Goal: Information Seeking & Learning: Learn about a topic

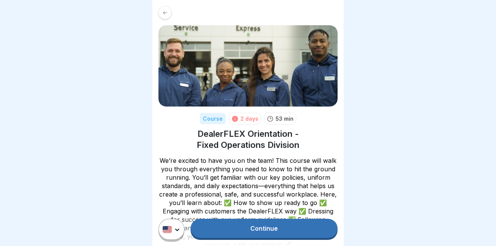
scroll to position [6, 0]
click at [275, 228] on link "Continue" at bounding box center [264, 227] width 147 height 19
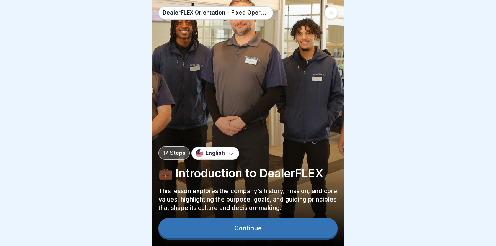
click at [254, 231] on div "Continue" at bounding box center [248, 227] width 28 height 7
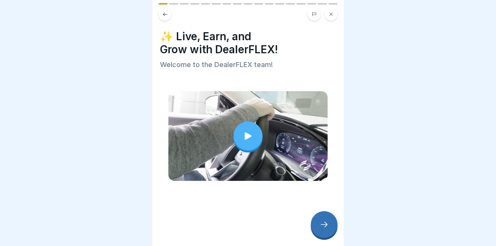
click at [252, 136] on div at bounding box center [247, 135] width 29 height 29
click at [328, 225] on div at bounding box center [324, 224] width 27 height 27
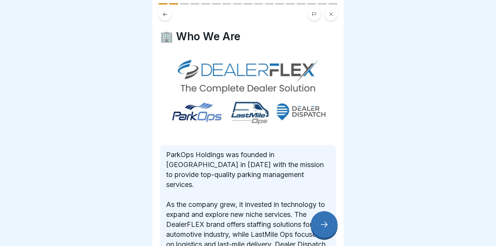
scroll to position [101, 0]
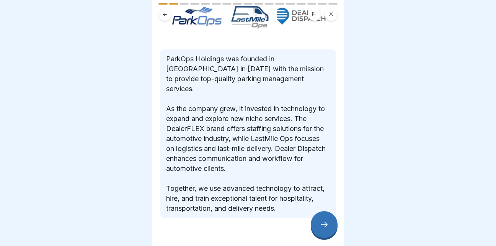
click at [289, 178] on p "ParkOps Holdings was founded in [GEOGRAPHIC_DATA] in [DATE] with the mission to…" at bounding box center [248, 133] width 164 height 159
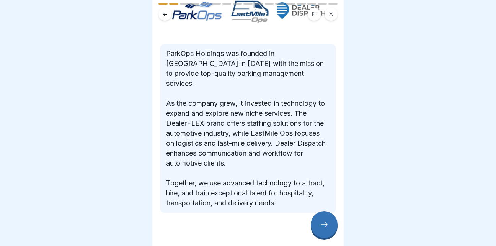
click at [326, 226] on icon at bounding box center [324, 224] width 9 height 9
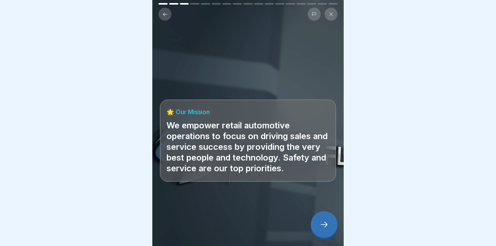
click at [326, 226] on icon at bounding box center [324, 224] width 9 height 9
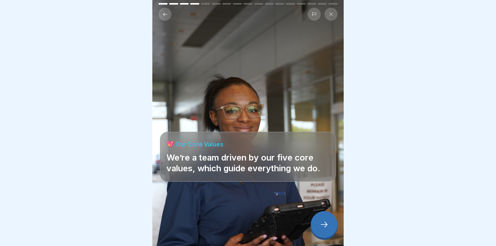
click at [326, 225] on icon at bounding box center [324, 224] width 7 height 5
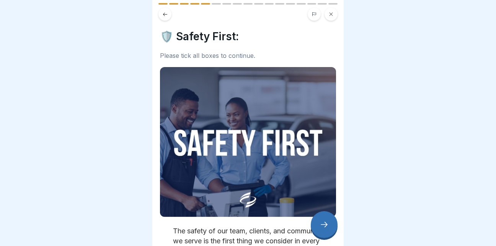
scroll to position [81, 0]
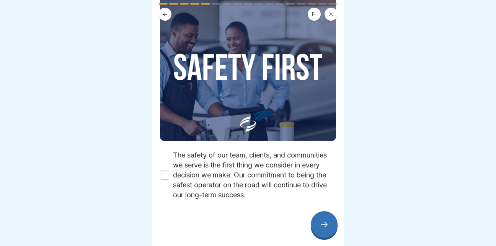
click at [164, 170] on button "The safety of our team, clients, and communities we serve is the first thing we…" at bounding box center [164, 174] width 9 height 9
click at [326, 229] on div at bounding box center [324, 224] width 27 height 27
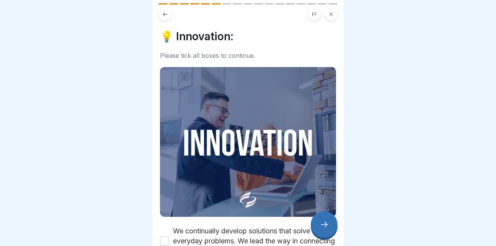
scroll to position [51, 0]
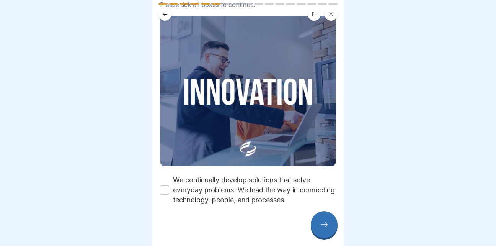
click at [165, 185] on button "We continually develop solutions that solve everyday problems. We lead the way …" at bounding box center [164, 189] width 9 height 9
click at [324, 223] on icon at bounding box center [324, 224] width 9 height 9
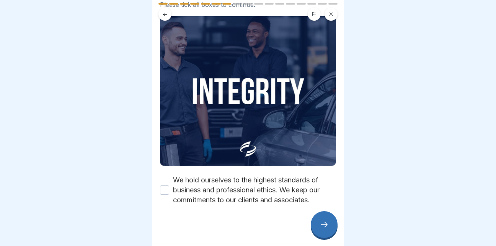
click at [165, 185] on button "We hold ourselves to the highest standards of business and professional ethics.…" at bounding box center [164, 189] width 9 height 9
click at [321, 223] on icon at bounding box center [324, 224] width 9 height 9
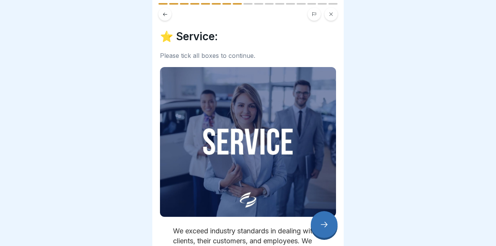
scroll to position [71, 0]
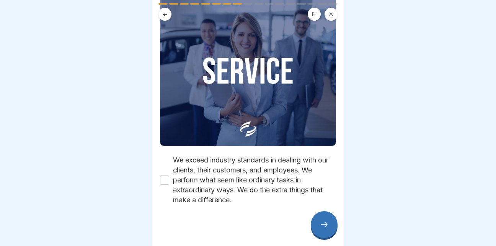
click at [160, 175] on button "We exceed industry standards in dealing with our clients, their customers, and …" at bounding box center [164, 179] width 9 height 9
click at [329, 222] on div at bounding box center [324, 224] width 27 height 27
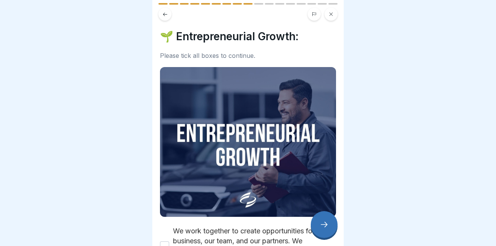
scroll to position [61, 0]
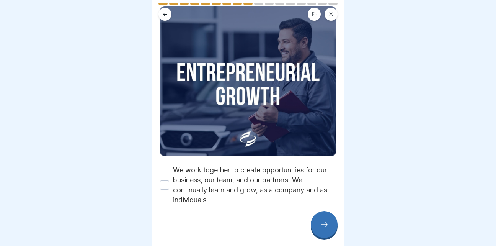
click at [166, 180] on button "We work together to create opportunities for our business, our team, and our pa…" at bounding box center [164, 184] width 9 height 9
click at [326, 225] on icon at bounding box center [324, 224] width 9 height 9
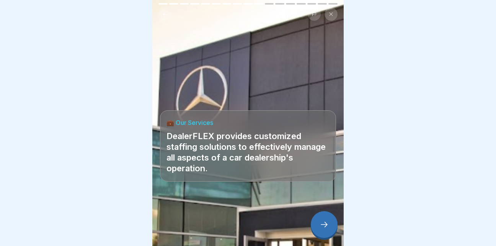
scroll to position [6, 0]
click at [326, 223] on icon at bounding box center [324, 224] width 9 height 9
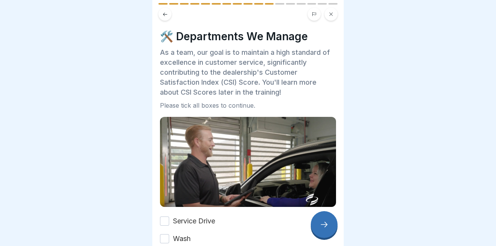
click at [165, 216] on button "Service Drive" at bounding box center [164, 220] width 9 height 9
click at [163, 234] on button "Wash" at bounding box center [164, 238] width 9 height 9
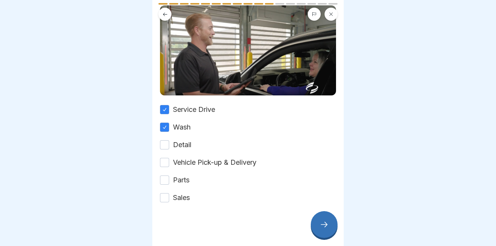
click at [166, 140] on button "Detail" at bounding box center [164, 144] width 9 height 9
click at [163, 158] on button "Vehicle Pick-up & Delivery" at bounding box center [164, 162] width 9 height 9
click at [163, 176] on button "Parts" at bounding box center [164, 179] width 9 height 9
click at [167, 193] on button "Sales" at bounding box center [164, 197] width 9 height 9
click at [329, 224] on div at bounding box center [324, 224] width 27 height 27
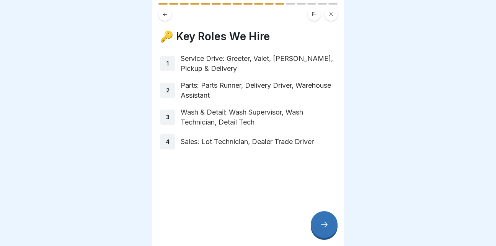
click at [329, 224] on div at bounding box center [324, 224] width 27 height 27
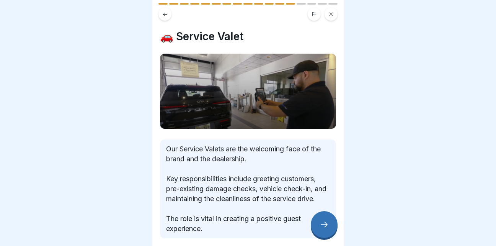
scroll to position [46, 0]
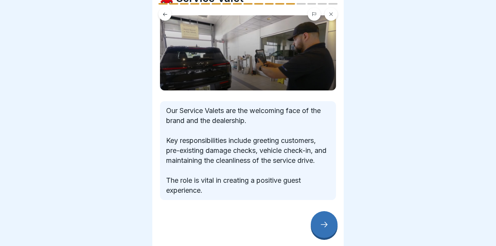
click at [331, 229] on div at bounding box center [324, 224] width 27 height 27
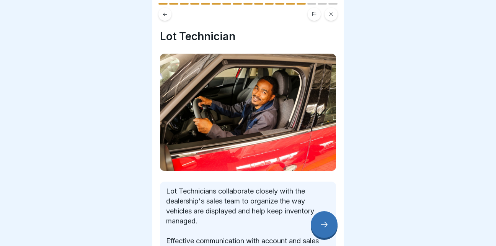
scroll to position [57, 0]
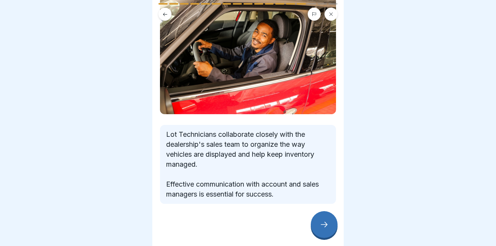
click at [318, 218] on div at bounding box center [324, 224] width 27 height 27
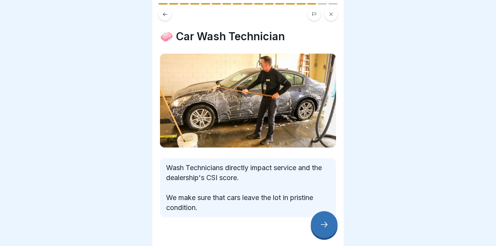
click at [318, 223] on div at bounding box center [324, 224] width 27 height 27
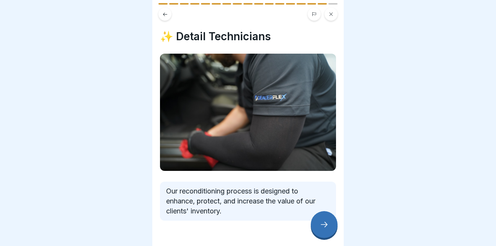
click at [318, 223] on div at bounding box center [324, 224] width 27 height 27
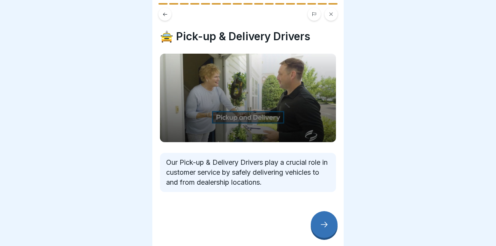
click at [318, 223] on div at bounding box center [324, 224] width 27 height 27
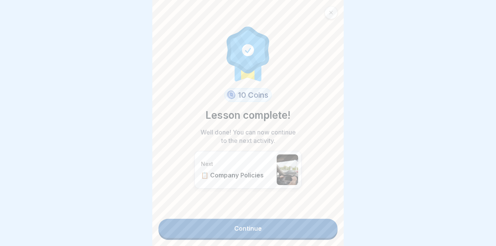
click at [318, 223] on link "Continue" at bounding box center [247, 227] width 179 height 19
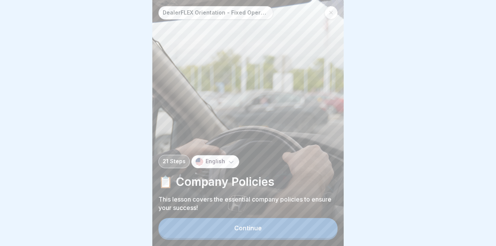
scroll to position [6, 0]
click at [240, 222] on button "Continue" at bounding box center [247, 228] width 179 height 20
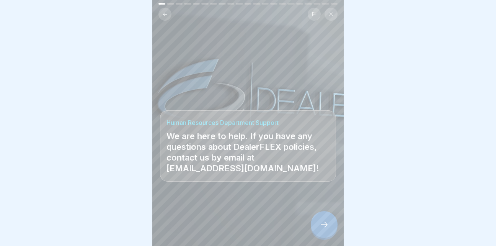
click at [324, 222] on icon at bounding box center [324, 224] width 9 height 9
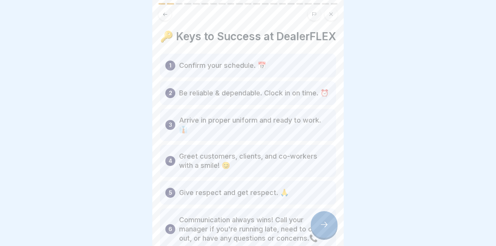
click at [324, 222] on icon at bounding box center [324, 224] width 9 height 9
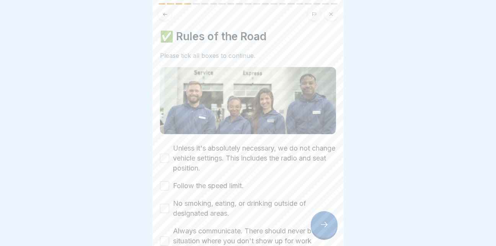
click at [167, 11] on icon at bounding box center [165, 14] width 6 height 6
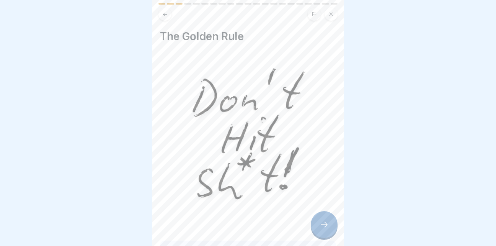
scroll to position [84, 0]
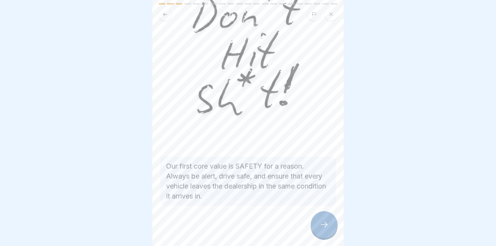
click at [326, 228] on icon at bounding box center [324, 224] width 9 height 9
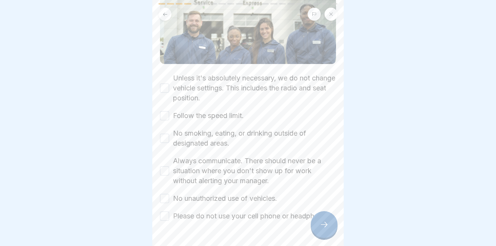
scroll to position [70, 0]
click at [163, 73] on div "Unless it's absolutely necessary, we do not change vehicle settings. This inclu…" at bounding box center [248, 88] width 176 height 30
click at [162, 83] on button "Unless it's absolutely necessary, we do not change vehicle settings. This inclu…" at bounding box center [164, 87] width 9 height 9
click at [165, 111] on button "Follow the speed limit." at bounding box center [164, 115] width 9 height 9
click at [163, 133] on button "No smoking, eating, or drinking outside of designated areas." at bounding box center [164, 137] width 9 height 9
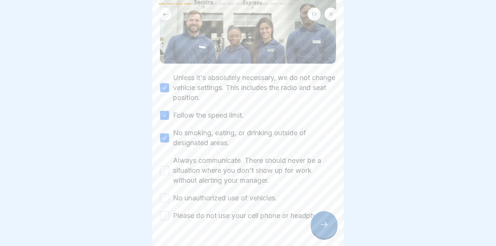
scroll to position [99, 0]
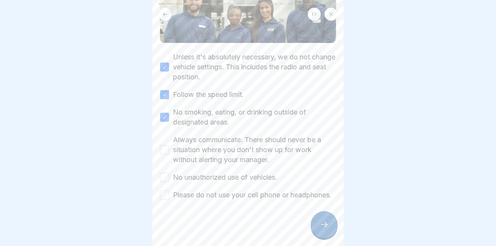
click at [166, 145] on button "Always communicate. There should never be a situation where you don't show up f…" at bounding box center [164, 149] width 9 height 9
click at [162, 173] on button "No unauthorized use of vehicles." at bounding box center [164, 177] width 9 height 9
click at [162, 190] on button "Please do not use your cell phone or headphones." at bounding box center [164, 194] width 9 height 9
click at [326, 222] on icon at bounding box center [324, 224] width 9 height 9
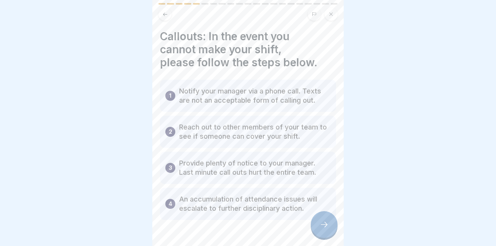
click at [327, 223] on icon at bounding box center [324, 224] width 9 height 9
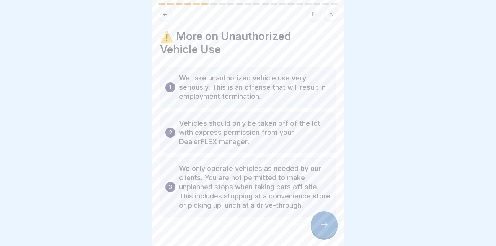
click at [327, 223] on icon at bounding box center [324, 224] width 9 height 9
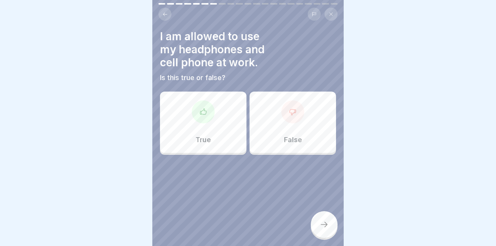
click at [298, 124] on div "False" at bounding box center [292, 121] width 86 height 61
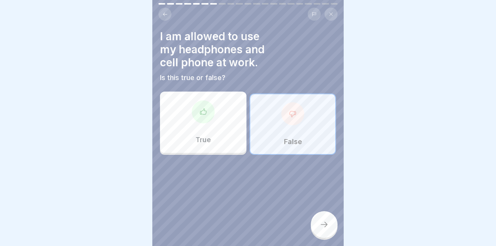
click at [320, 227] on icon at bounding box center [324, 224] width 9 height 9
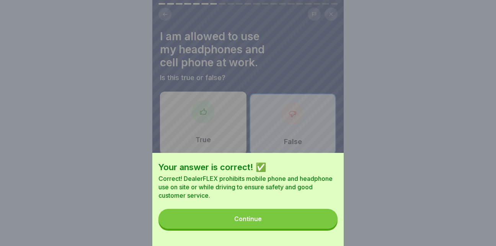
click at [282, 227] on button "Continue" at bounding box center [247, 219] width 179 height 20
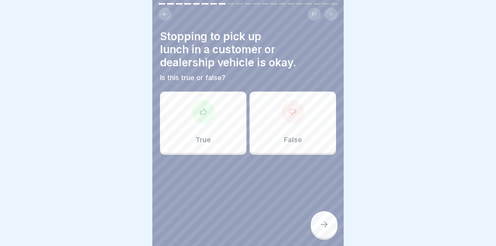
click at [293, 111] on div at bounding box center [292, 111] width 23 height 23
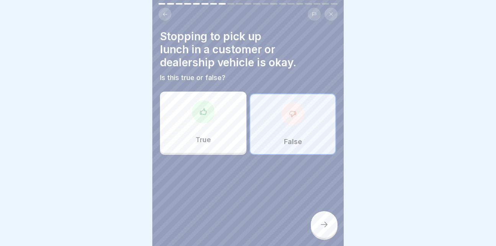
click at [327, 230] on div at bounding box center [324, 224] width 27 height 27
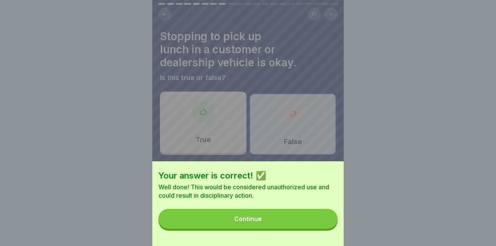
click at [243, 222] on div "Continue" at bounding box center [248, 218] width 28 height 7
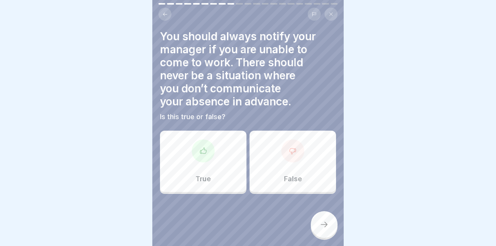
click at [202, 157] on div "True" at bounding box center [203, 160] width 86 height 61
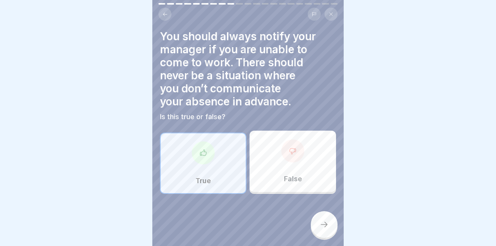
click at [324, 223] on icon at bounding box center [324, 224] width 9 height 9
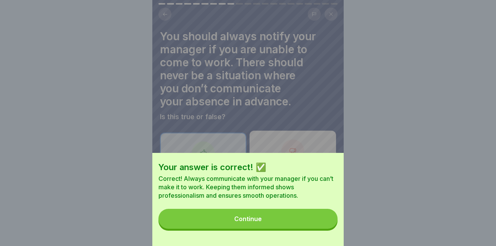
click at [285, 225] on button "Continue" at bounding box center [247, 219] width 179 height 20
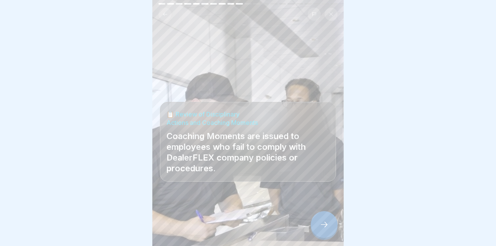
click at [330, 216] on div at bounding box center [324, 224] width 27 height 27
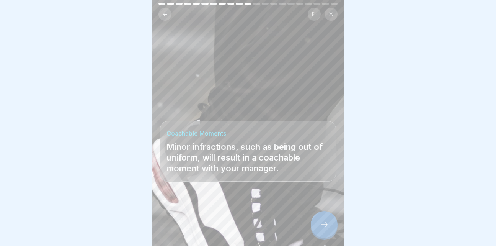
click at [325, 220] on div at bounding box center [324, 224] width 27 height 27
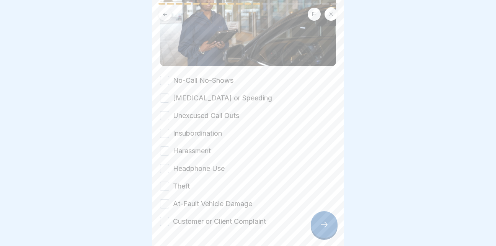
scroll to position [112, 0]
click at [165, 75] on button "No-Call No-Shows" at bounding box center [164, 79] width 9 height 9
click at [165, 93] on button "[MEDICAL_DATA] or Speeding" at bounding box center [164, 97] width 9 height 9
click at [167, 111] on button "Unexcused Call Outs" at bounding box center [164, 115] width 9 height 9
click at [165, 128] on button "Insubordination" at bounding box center [164, 132] width 9 height 9
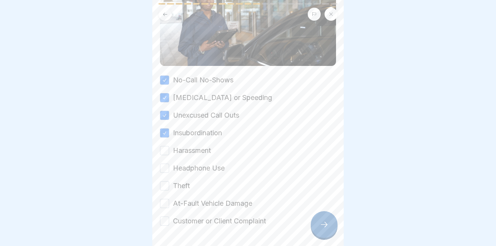
click at [165, 146] on button "Harassment" at bounding box center [164, 150] width 9 height 9
click at [165, 163] on button "Headphone Use" at bounding box center [164, 167] width 9 height 9
click at [164, 181] on button "Theft" at bounding box center [164, 185] width 9 height 9
click at [163, 199] on button "At-Fault Vehicle Damage" at bounding box center [164, 203] width 9 height 9
click at [166, 216] on button "Customer or Client Complaint" at bounding box center [164, 220] width 9 height 9
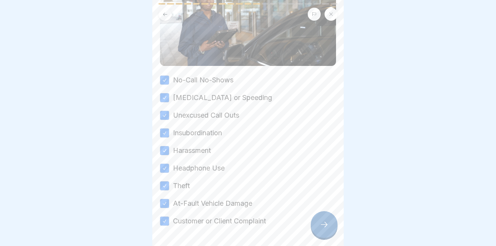
click at [328, 224] on icon at bounding box center [324, 224] width 9 height 9
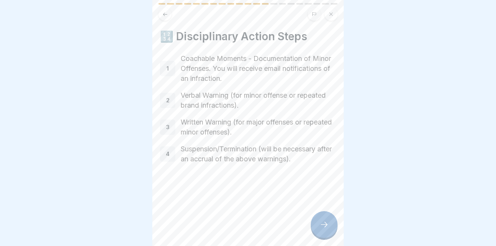
click at [318, 232] on div at bounding box center [324, 224] width 27 height 27
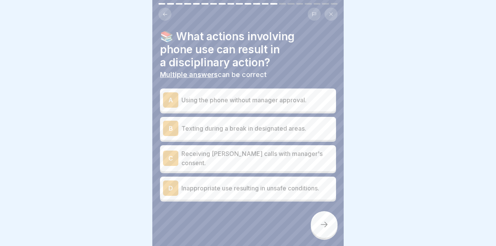
click at [189, 186] on div "D Inappropriate use resulting in unsafe conditions." at bounding box center [248, 187] width 170 height 15
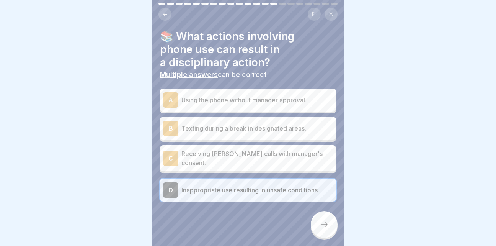
click at [327, 224] on icon at bounding box center [324, 224] width 9 height 9
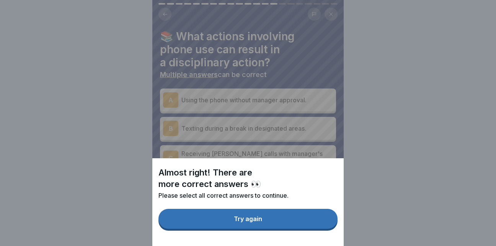
click at [279, 223] on button "Try again" at bounding box center [247, 219] width 179 height 20
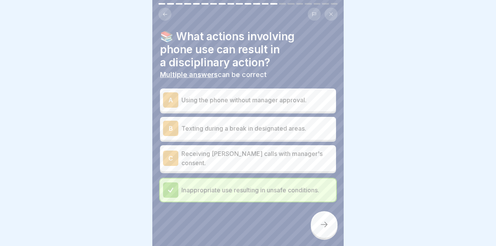
click at [168, 99] on div "A" at bounding box center [170, 99] width 15 height 15
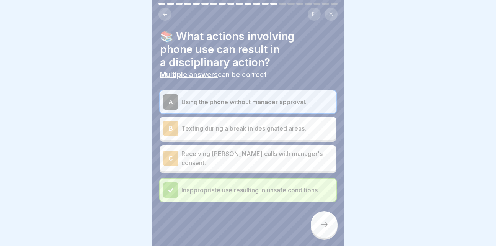
click at [328, 221] on icon at bounding box center [324, 224] width 9 height 9
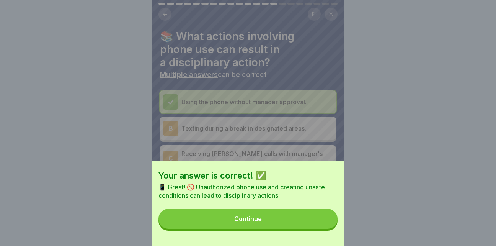
click at [265, 228] on button "Continue" at bounding box center [247, 219] width 179 height 20
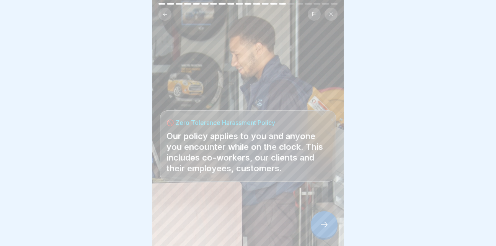
click at [324, 228] on icon at bounding box center [324, 224] width 9 height 9
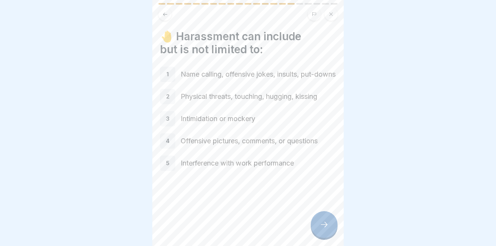
click at [324, 228] on icon at bounding box center [324, 224] width 9 height 9
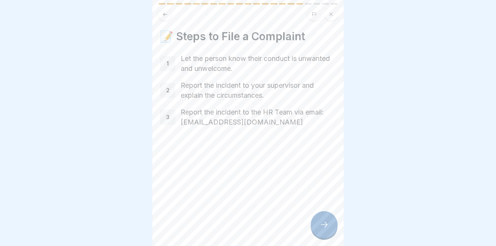
click at [324, 228] on icon at bounding box center [324, 224] width 9 height 9
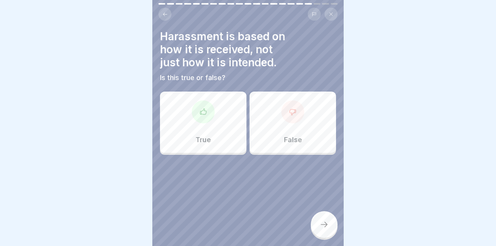
click at [211, 113] on div at bounding box center [203, 111] width 23 height 23
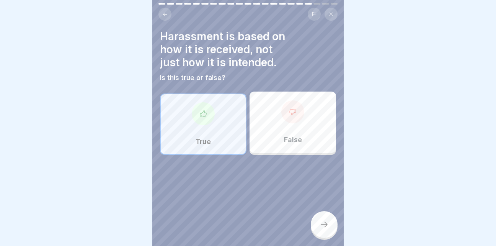
click at [322, 222] on icon at bounding box center [324, 224] width 9 height 9
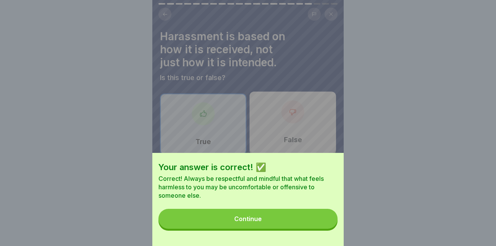
click at [277, 225] on button "Continue" at bounding box center [247, 219] width 179 height 20
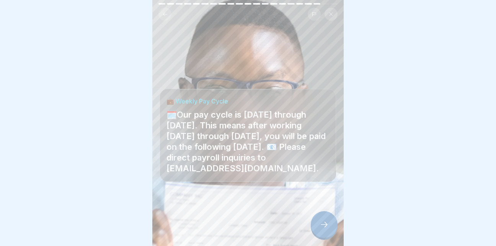
click at [334, 225] on div at bounding box center [324, 224] width 27 height 27
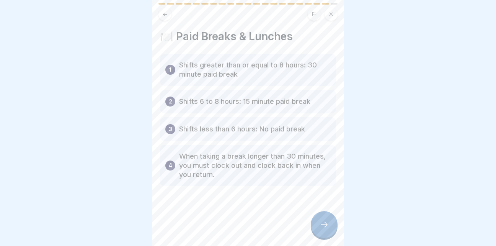
click at [321, 222] on icon at bounding box center [324, 224] width 9 height 9
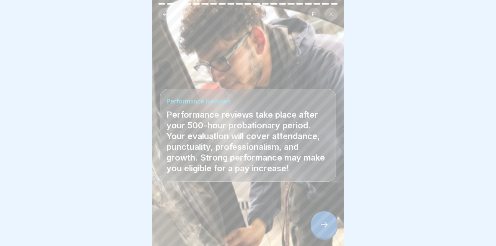
click at [321, 222] on icon at bounding box center [324, 224] width 9 height 9
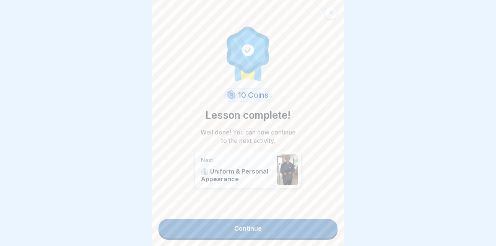
click at [251, 226] on link "Continue" at bounding box center [247, 227] width 179 height 19
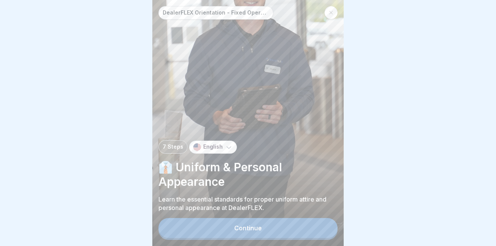
scroll to position [6, 0]
click at [256, 230] on div "Continue" at bounding box center [248, 227] width 28 height 7
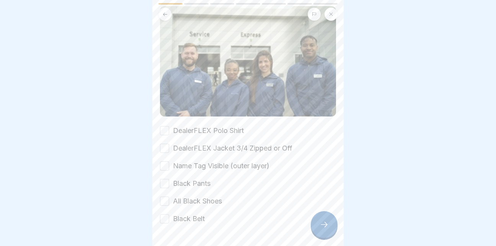
scroll to position [62, 0]
click at [164, 125] on button "DealerFLEX Polo Shirt" at bounding box center [164, 129] width 9 height 9
click at [166, 142] on button "DealerFLEX Jacket 3/4 Zipped or Off" at bounding box center [164, 146] width 9 height 9
click at [165, 160] on button "Name Tag Visible (outer layer)" at bounding box center [164, 164] width 9 height 9
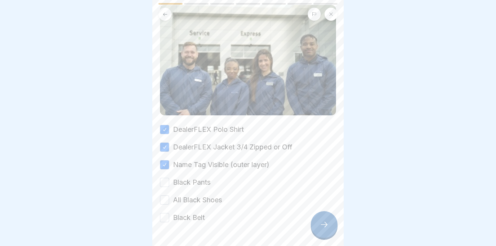
click at [166, 178] on button "Black Pants" at bounding box center [164, 182] width 9 height 9
click at [166, 195] on button "All Black Shoes" at bounding box center [164, 199] width 9 height 9
click at [165, 213] on button "Black Belt" at bounding box center [164, 217] width 9 height 9
click at [321, 229] on div at bounding box center [324, 224] width 27 height 27
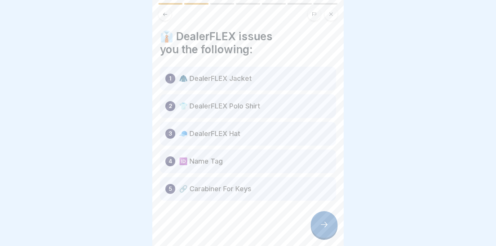
click at [325, 217] on div at bounding box center [324, 224] width 27 height 27
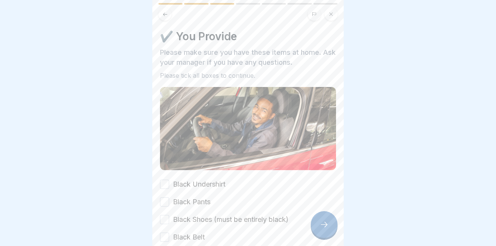
scroll to position [39, 0]
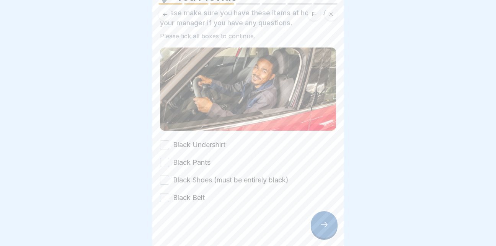
click at [163, 140] on button "Black Undershirt" at bounding box center [164, 144] width 9 height 9
click at [165, 158] on button "Black Pants" at bounding box center [164, 162] width 9 height 9
click at [163, 175] on button "Black Shoes (must be entirely black)" at bounding box center [164, 179] width 9 height 9
click at [166, 193] on button "Black Belt" at bounding box center [164, 197] width 9 height 9
click at [327, 228] on icon at bounding box center [324, 224] width 9 height 9
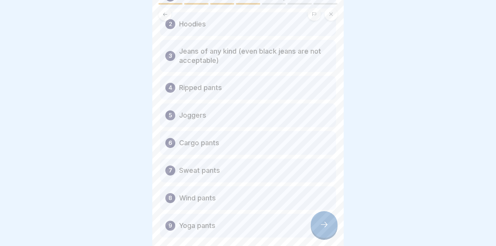
scroll to position [119, 0]
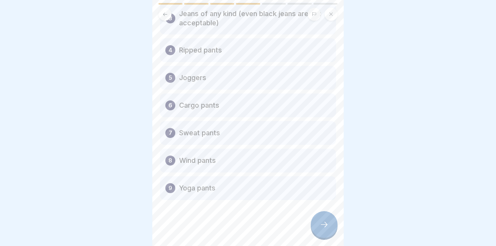
click at [325, 226] on icon at bounding box center [324, 224] width 9 height 9
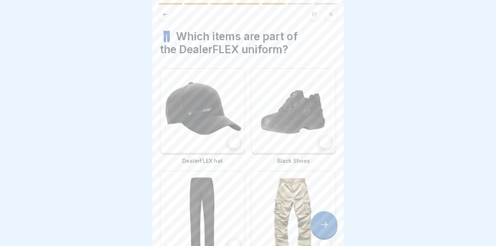
click at [234, 137] on div at bounding box center [233, 142] width 11 height 11
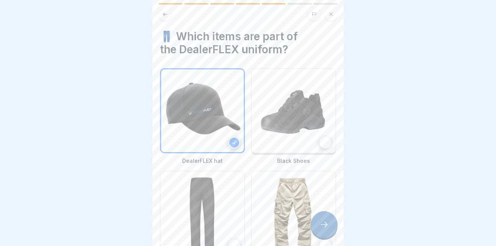
click at [320, 137] on div at bounding box center [325, 142] width 11 height 11
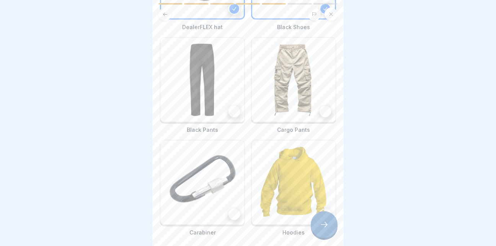
scroll to position [132, 0]
click at [235, 107] on div at bounding box center [233, 112] width 11 height 11
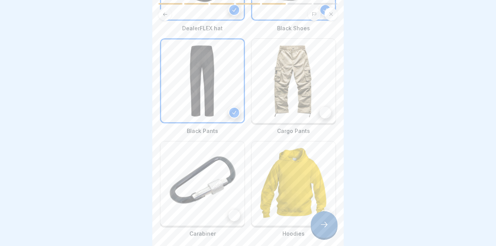
click at [232, 209] on div at bounding box center [233, 214] width 11 height 11
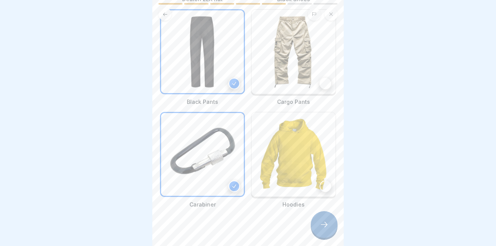
click at [329, 227] on div at bounding box center [324, 224] width 27 height 27
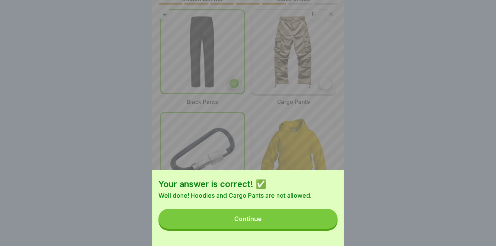
click at [279, 220] on button "Continue" at bounding box center [247, 219] width 179 height 20
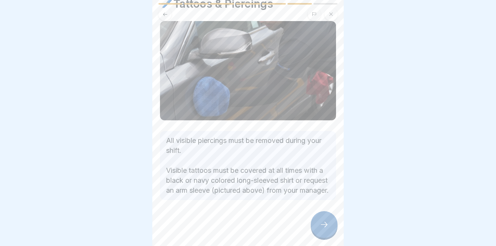
scroll to position [39, 0]
click at [322, 226] on icon at bounding box center [324, 224] width 9 height 9
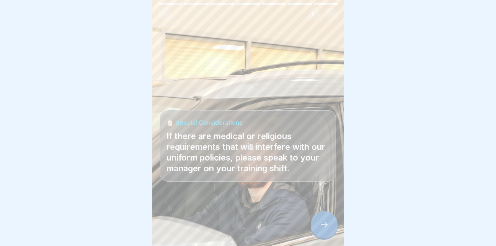
click at [322, 226] on icon at bounding box center [324, 224] width 9 height 9
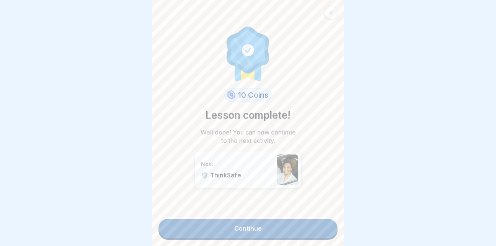
click at [252, 225] on link "Continue" at bounding box center [247, 227] width 179 height 19
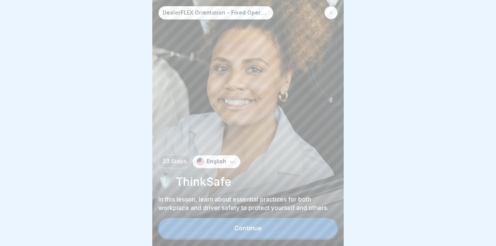
click at [252, 231] on div "Continue" at bounding box center [248, 227] width 28 height 7
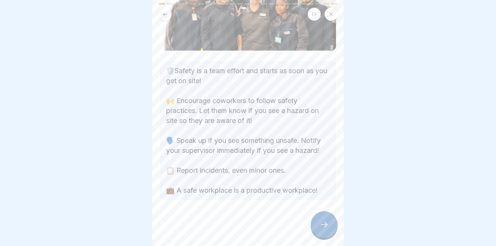
scroll to position [87, 0]
click at [323, 229] on icon at bounding box center [324, 224] width 9 height 9
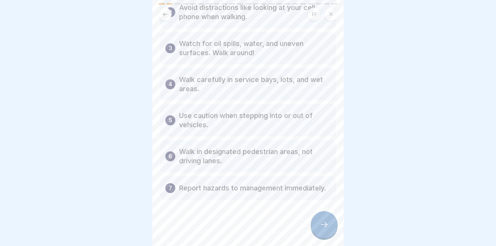
scroll to position [114, 0]
click at [324, 229] on icon at bounding box center [324, 224] width 9 height 9
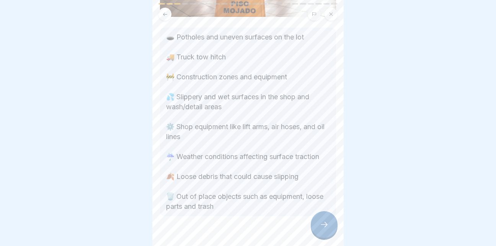
scroll to position [110, 0]
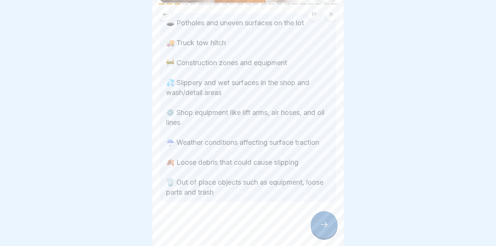
click at [325, 221] on div at bounding box center [324, 224] width 27 height 27
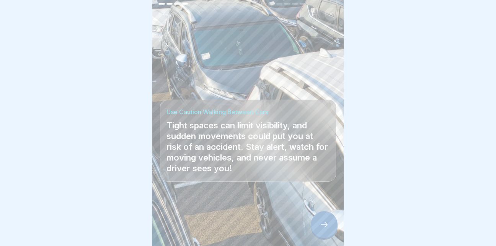
click at [330, 229] on div at bounding box center [324, 224] width 27 height 27
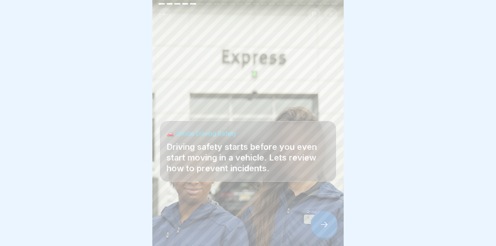
scroll to position [6, 0]
click at [323, 223] on icon at bounding box center [324, 224] width 9 height 9
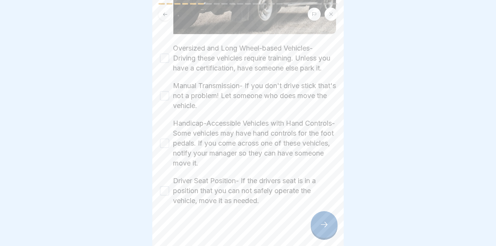
scroll to position [189, 0]
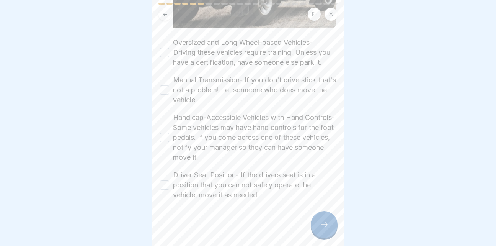
click at [166, 48] on button "Oversized and Long Wheel-based Vehicles- Driving these vehicles require trainin…" at bounding box center [164, 52] width 9 height 9
click at [168, 85] on button "Manual Transmission- If you don't drive stick that's not a problem! Let someone…" at bounding box center [164, 89] width 9 height 9
click at [163, 133] on button "Handicap-Accessible Vehicles with Hand Controls- Some vehicles may have hand co…" at bounding box center [164, 137] width 9 height 9
click at [162, 183] on button "Driver Seat Position- If the drivers seat is in a position that you can not saf…" at bounding box center [164, 184] width 9 height 9
click at [329, 222] on div at bounding box center [324, 224] width 27 height 27
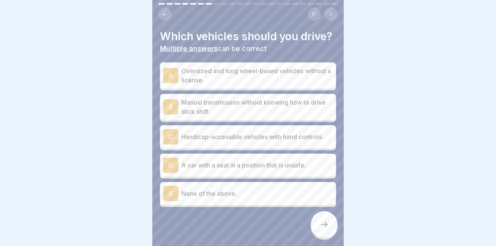
click at [228, 194] on div "E None of the above." at bounding box center [248, 193] width 170 height 15
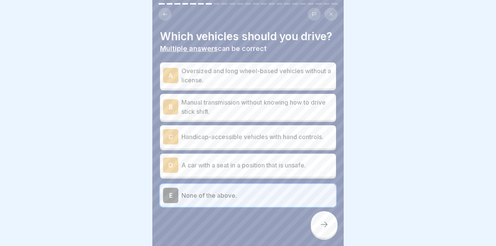
click at [320, 220] on div at bounding box center [324, 224] width 27 height 27
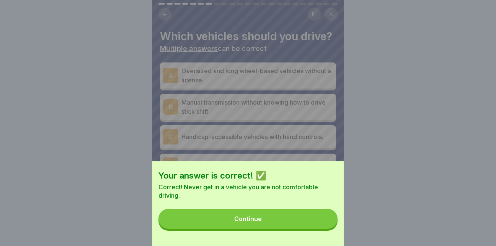
click at [284, 220] on button "Continue" at bounding box center [247, 219] width 179 height 20
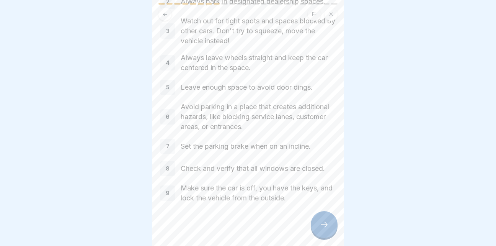
scroll to position [85, 0]
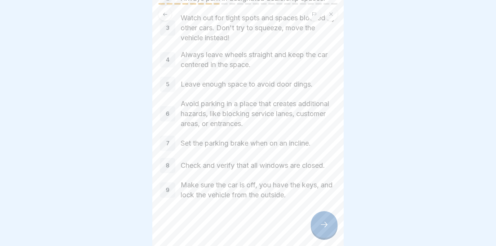
click at [326, 227] on icon at bounding box center [324, 224] width 9 height 9
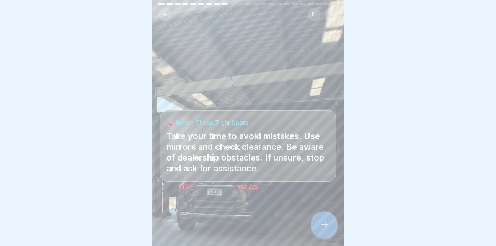
click at [323, 225] on icon at bounding box center [324, 224] width 9 height 9
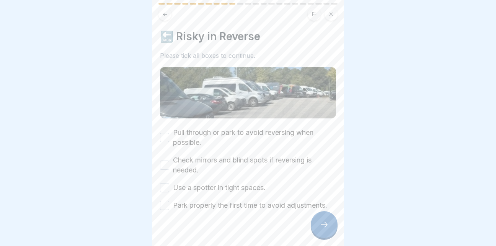
click at [164, 133] on button "Pull through or park to avoid reversing when possible." at bounding box center [164, 137] width 9 height 9
click at [166, 160] on button "Check mirrors and blind spots if reversing is needed." at bounding box center [164, 164] width 9 height 9
click at [163, 183] on button "Use a spotter in tight spaces." at bounding box center [164, 187] width 9 height 9
click at [168, 202] on button "Park properly the first time to avoid adjustments." at bounding box center [164, 205] width 9 height 9
click at [329, 223] on div at bounding box center [324, 224] width 27 height 27
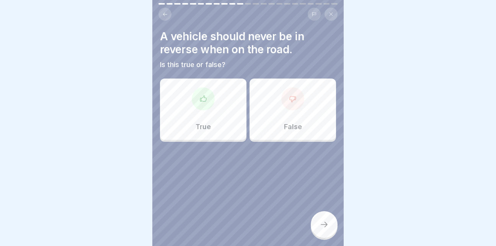
click at [207, 114] on div "True" at bounding box center [203, 108] width 86 height 61
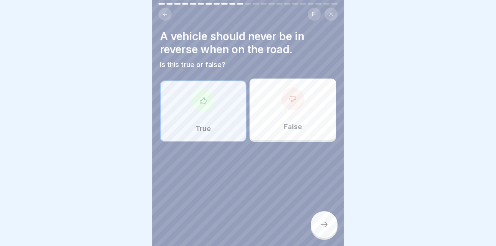
click at [325, 220] on icon at bounding box center [324, 224] width 9 height 9
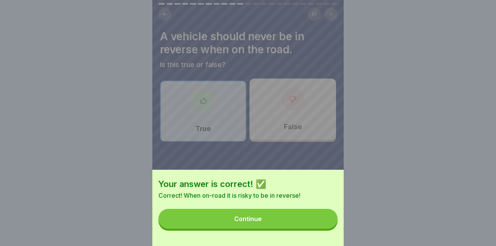
click at [285, 220] on button "Continue" at bounding box center [247, 219] width 179 height 20
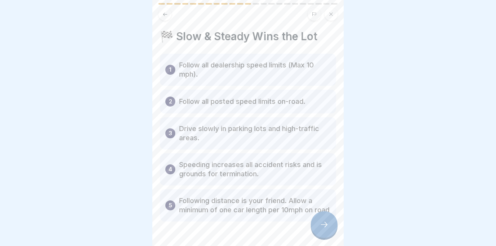
click at [323, 219] on div at bounding box center [324, 224] width 27 height 27
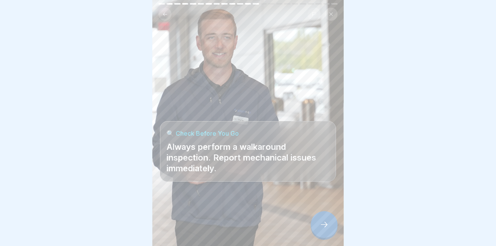
click at [326, 229] on div at bounding box center [324, 224] width 27 height 27
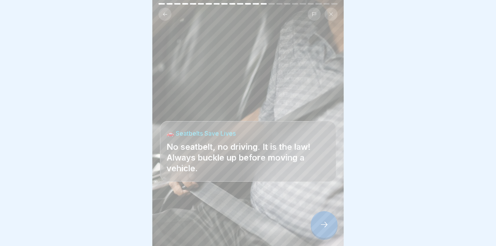
click at [326, 229] on div at bounding box center [324, 224] width 27 height 27
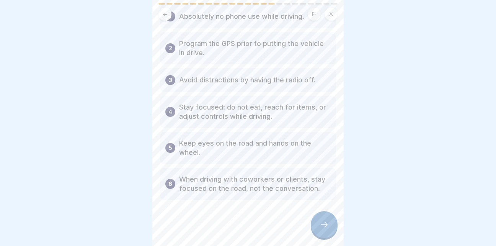
scroll to position [58, 0]
click at [328, 223] on icon at bounding box center [324, 224] width 9 height 9
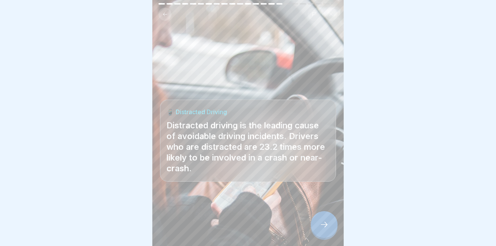
click at [328, 223] on icon at bounding box center [324, 224] width 9 height 9
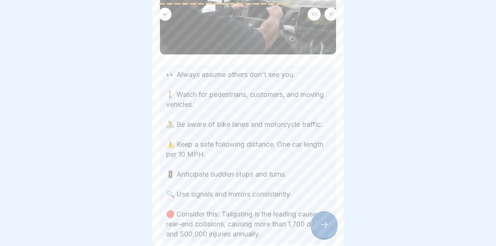
scroll to position [116, 0]
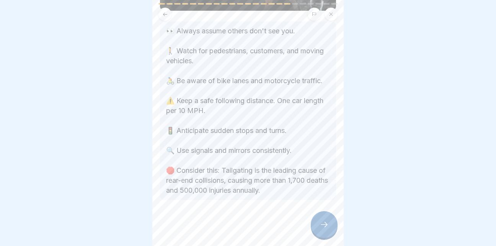
click at [324, 224] on icon at bounding box center [324, 224] width 9 height 9
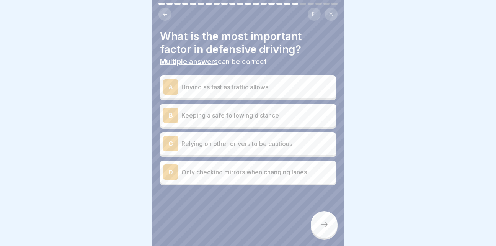
click at [214, 111] on p "Keeping a safe following distance" at bounding box center [257, 115] width 152 height 9
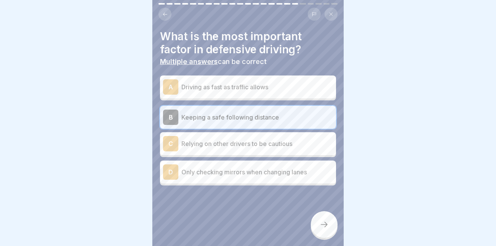
click at [328, 228] on icon at bounding box center [324, 224] width 9 height 9
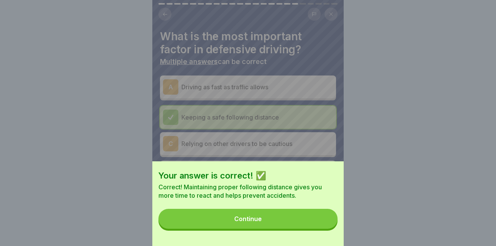
click at [295, 223] on button "Continue" at bounding box center [247, 219] width 179 height 20
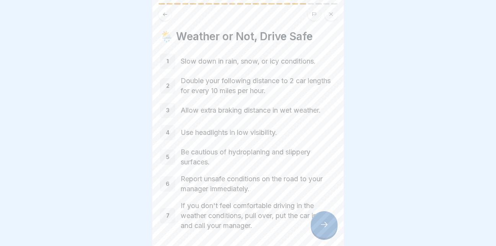
scroll to position [31, 0]
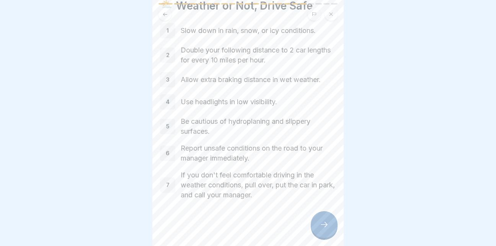
click at [328, 226] on icon at bounding box center [324, 224] width 9 height 9
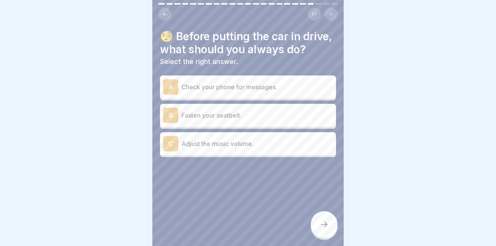
click at [240, 123] on div "B Fasten your seatbelt." at bounding box center [248, 115] width 170 height 15
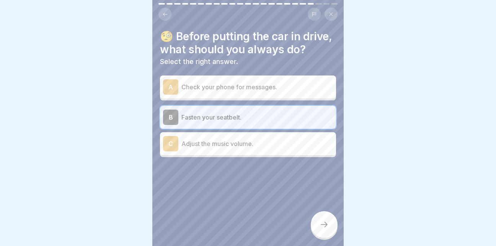
click at [329, 223] on div at bounding box center [324, 224] width 27 height 27
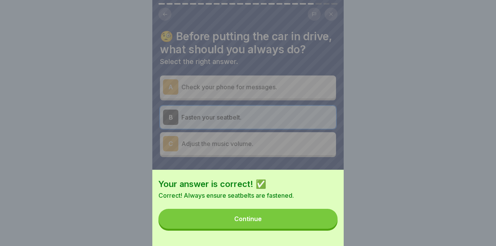
click at [257, 222] on div "Continue" at bounding box center [248, 218] width 28 height 7
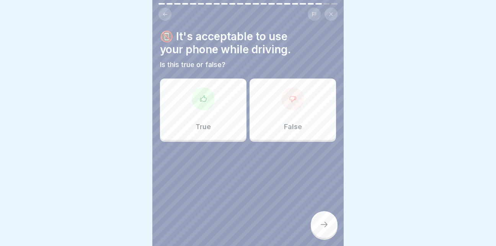
click at [274, 112] on div "False" at bounding box center [292, 108] width 86 height 61
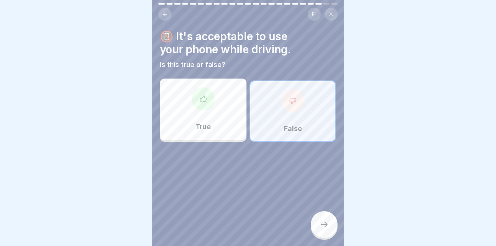
click at [333, 227] on div at bounding box center [324, 224] width 27 height 27
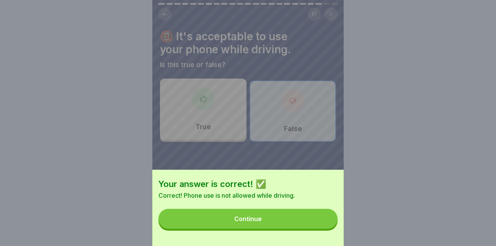
click at [261, 219] on button "Continue" at bounding box center [247, 219] width 179 height 20
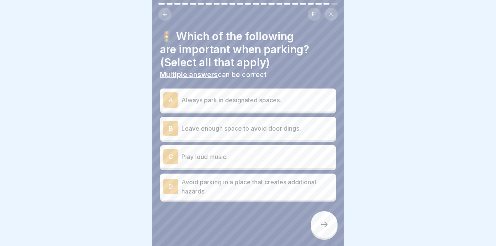
click at [235, 100] on div "A Always park in designated spaces." at bounding box center [248, 99] width 170 height 15
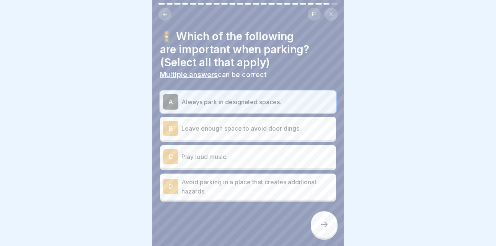
click at [239, 125] on p "Leave enough space to avoid door dings." at bounding box center [257, 128] width 152 height 9
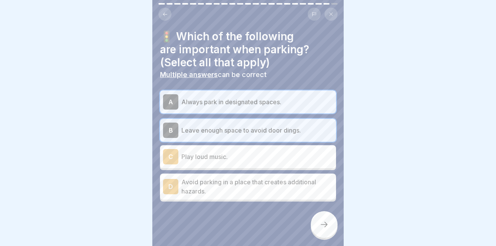
click at [257, 179] on p "Avoid parking in a place that creates additional hazards." at bounding box center [257, 186] width 152 height 18
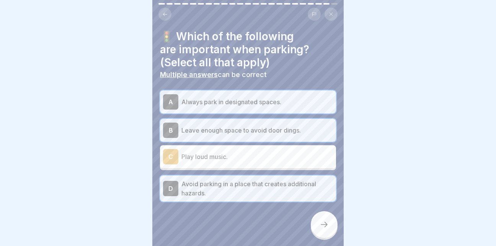
click at [327, 224] on icon at bounding box center [324, 224] width 9 height 9
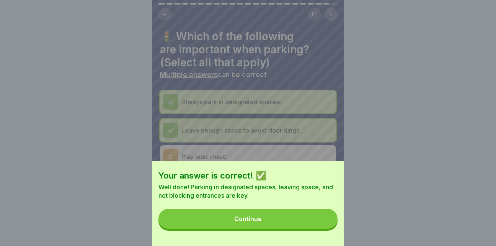
click at [256, 222] on div "Continue" at bounding box center [248, 218] width 28 height 7
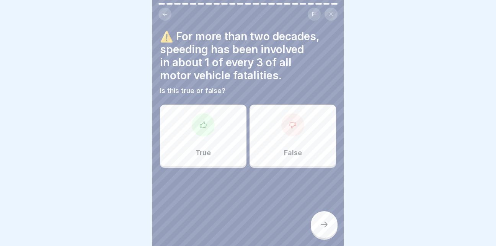
click at [195, 129] on div "True" at bounding box center [203, 134] width 86 height 61
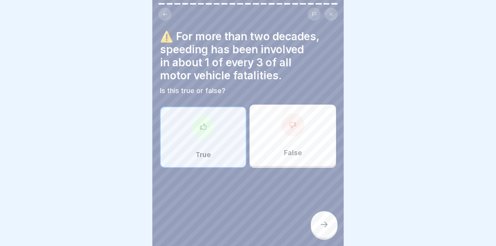
click at [321, 222] on icon at bounding box center [324, 224] width 9 height 9
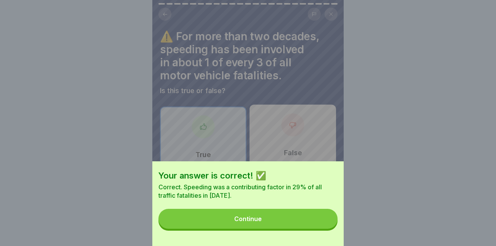
drag, startPoint x: 321, startPoint y: 222, endPoint x: 269, endPoint y: 229, distance: 53.3
click at [269, 228] on button "Continue" at bounding box center [247, 219] width 179 height 20
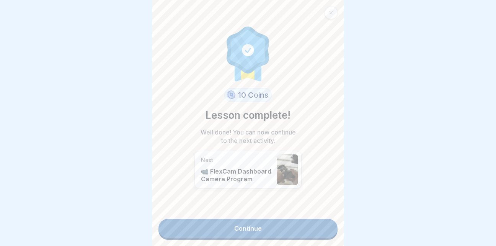
click at [269, 229] on link "Continue" at bounding box center [247, 227] width 179 height 19
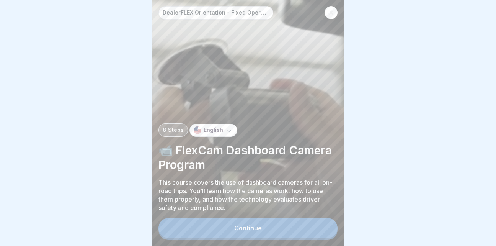
click at [265, 234] on button "Continue" at bounding box center [247, 228] width 179 height 20
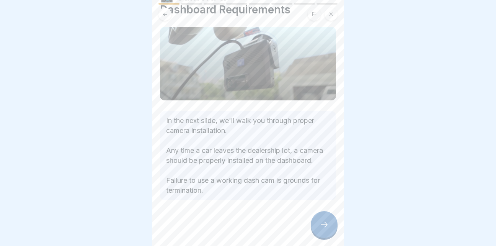
scroll to position [47, 0]
click at [325, 227] on icon at bounding box center [324, 224] width 9 height 9
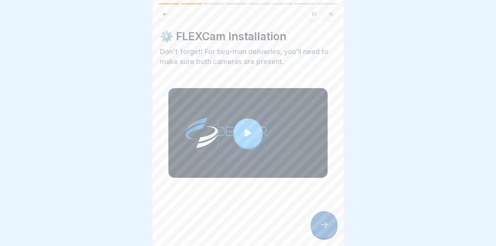
click at [252, 129] on div at bounding box center [247, 132] width 29 height 29
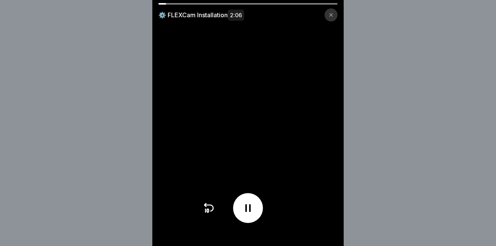
click at [469, 163] on div "⚙️ FLEXCam Installation 2:06" at bounding box center [248, 123] width 496 height 246
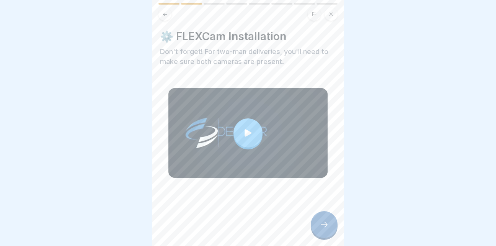
click at [245, 132] on icon at bounding box center [248, 132] width 7 height 7
click at [324, 226] on div at bounding box center [324, 224] width 27 height 27
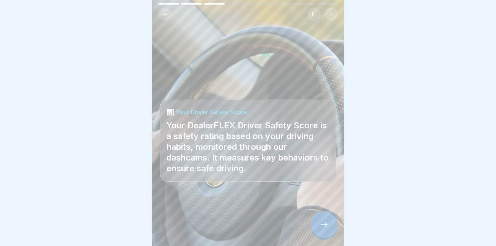
scroll to position [6, 0]
click at [326, 230] on div at bounding box center [324, 224] width 27 height 27
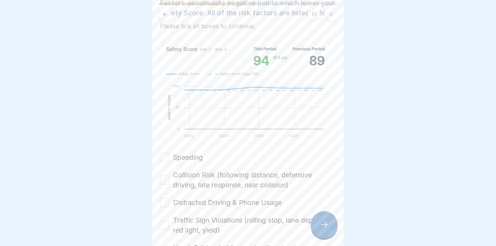
scroll to position [207, 0]
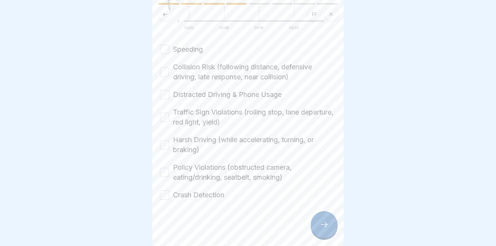
click at [164, 45] on button "Speeding" at bounding box center [164, 49] width 9 height 9
click at [165, 70] on button "Collision Risk (following distance, defensive driving, late response, near coll…" at bounding box center [164, 71] width 9 height 9
click at [166, 92] on button "Distracted Driving & Phone Usage" at bounding box center [164, 94] width 9 height 9
click at [167, 113] on button "Traffic Sign Violations (rolling stop, lane departure, red light, yield)" at bounding box center [164, 117] width 9 height 9
click at [164, 140] on button "Harsh Driving (while accelerating, turning, or braking)" at bounding box center [164, 144] width 9 height 9
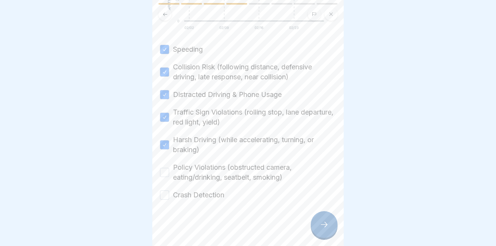
click at [166, 168] on button "Policy Violations (obstructed camera, eating/drinking, seatbelt, smoking)" at bounding box center [164, 172] width 9 height 9
click at [166, 191] on button "Crash Detection" at bounding box center [164, 194] width 9 height 9
click at [318, 223] on div at bounding box center [324, 224] width 27 height 27
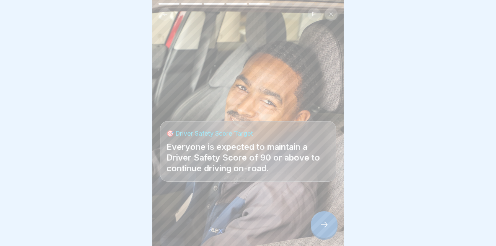
click at [326, 224] on icon at bounding box center [324, 224] width 7 height 5
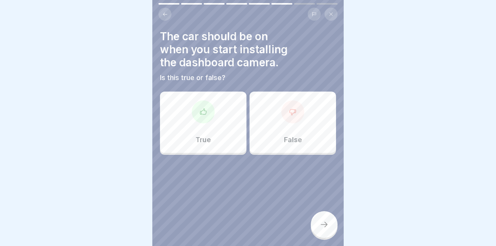
click at [206, 117] on div "True" at bounding box center [203, 121] width 86 height 61
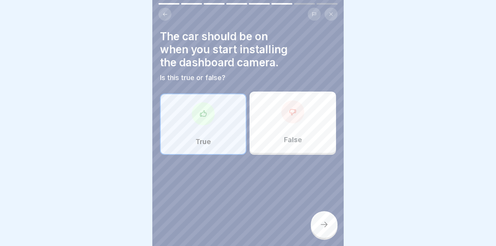
click at [324, 228] on icon at bounding box center [324, 224] width 9 height 9
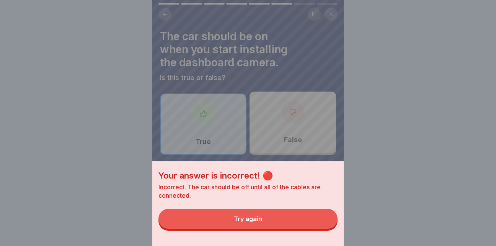
click at [279, 222] on button "Try again" at bounding box center [247, 219] width 179 height 20
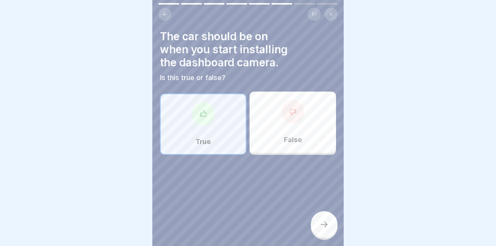
click at [285, 145] on div "False" at bounding box center [292, 121] width 86 height 61
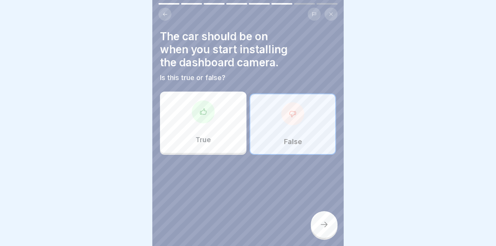
click at [324, 226] on icon at bounding box center [324, 224] width 9 height 9
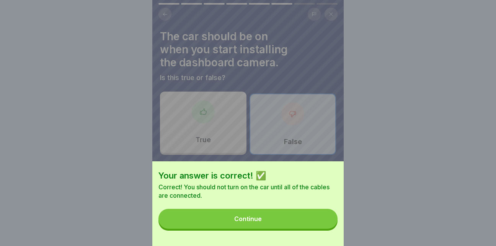
click at [295, 226] on button "Continue" at bounding box center [247, 219] width 179 height 20
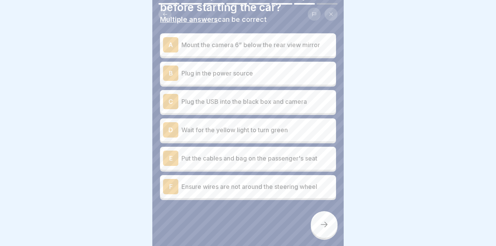
scroll to position [67, 0]
click at [264, 40] on p "Mount the camera 6” below the rear view mirror" at bounding box center [257, 44] width 152 height 9
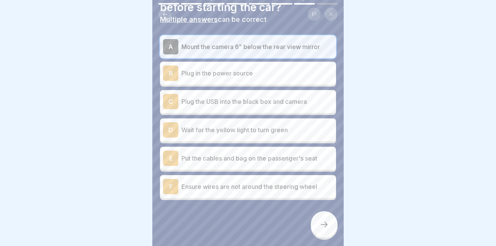
click at [233, 68] on p "Plug in the power source" at bounding box center [257, 72] width 152 height 9
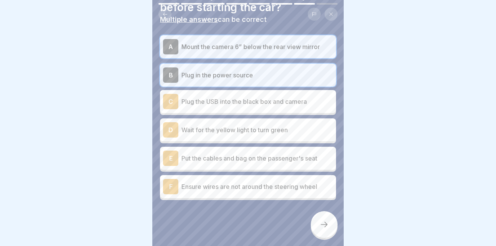
click at [238, 99] on p "Plug the USB into the black box and camera" at bounding box center [257, 101] width 152 height 9
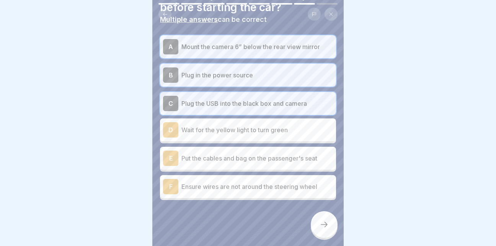
click at [215, 156] on p "Put the cables and bag on the passenger's seat" at bounding box center [257, 157] width 152 height 9
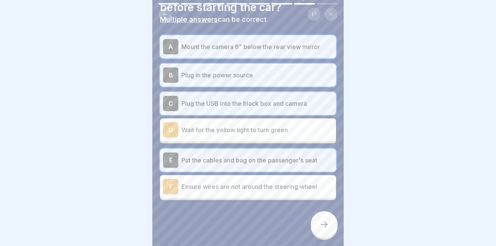
click at [216, 182] on p "Ensure wires are not around the steering wheel" at bounding box center [257, 186] width 152 height 9
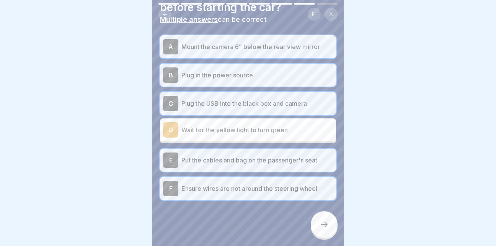
click at [240, 133] on div "D Wait for the yellow light to turn green" at bounding box center [248, 129] width 176 height 23
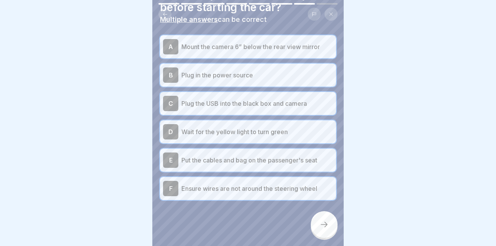
click at [324, 217] on div at bounding box center [324, 224] width 27 height 27
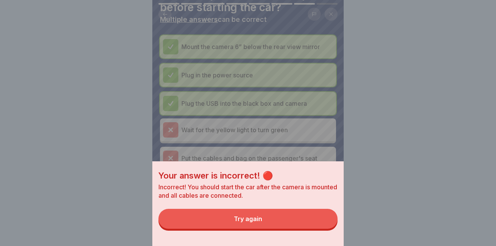
click at [281, 225] on button "Try again" at bounding box center [247, 219] width 179 height 20
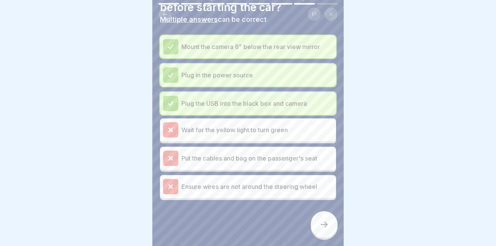
click at [329, 226] on div at bounding box center [324, 224] width 27 height 27
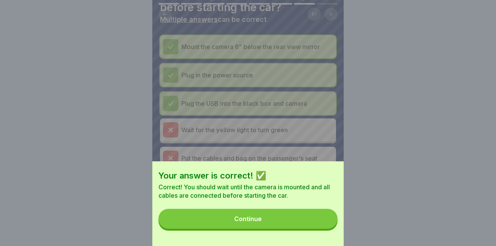
click at [297, 225] on button "Continue" at bounding box center [247, 219] width 179 height 20
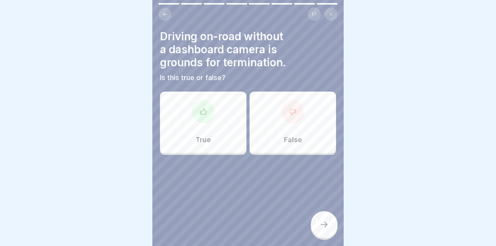
click at [279, 125] on div "False" at bounding box center [292, 121] width 86 height 61
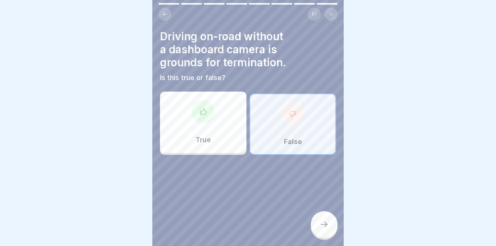
click at [231, 123] on div "True" at bounding box center [203, 121] width 86 height 61
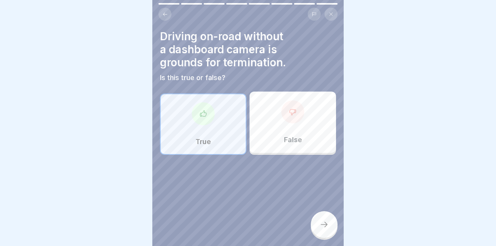
click at [329, 225] on div at bounding box center [324, 224] width 27 height 27
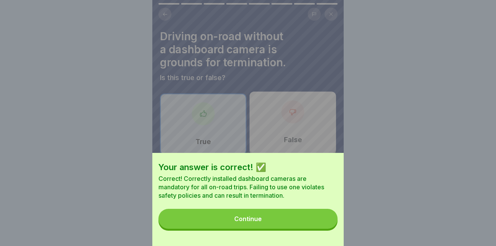
click at [269, 228] on button "Continue" at bounding box center [247, 219] width 179 height 20
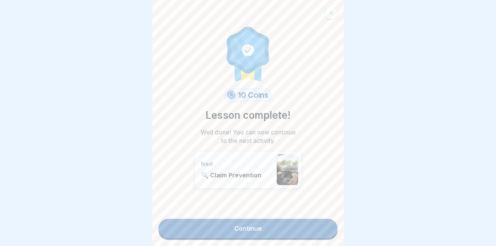
scroll to position [0, 0]
click at [253, 230] on link "Continue" at bounding box center [247, 227] width 179 height 19
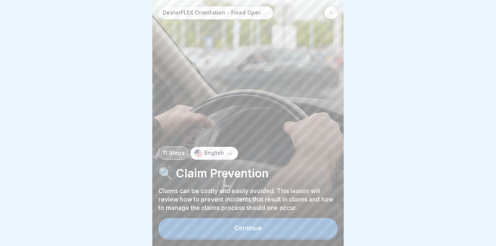
scroll to position [6, 0]
click at [254, 224] on button "Continue" at bounding box center [247, 228] width 179 height 20
click at [254, 224] on div "Continue" at bounding box center [248, 227] width 28 height 7
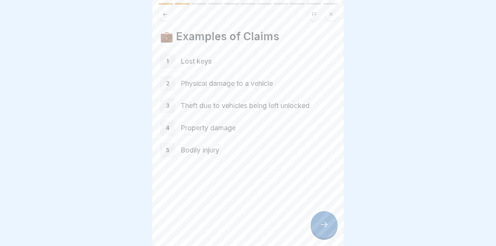
click at [326, 223] on icon at bounding box center [324, 224] width 9 height 9
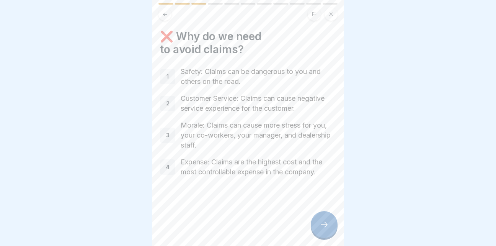
click at [326, 223] on icon at bounding box center [324, 224] width 9 height 9
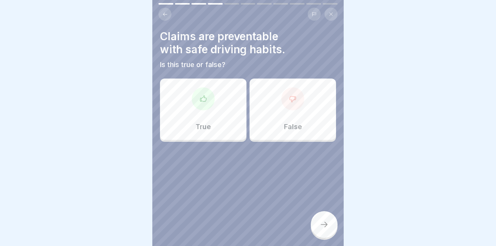
click at [165, 11] on icon at bounding box center [165, 14] width 6 height 6
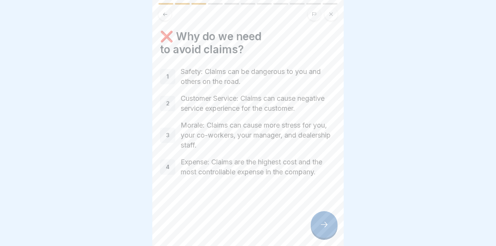
click at [323, 223] on icon at bounding box center [324, 224] width 9 height 9
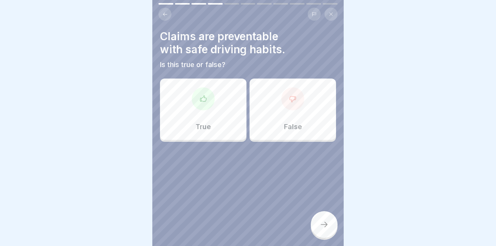
click at [210, 101] on div "True" at bounding box center [203, 108] width 86 height 61
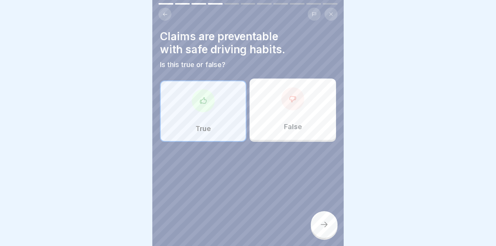
click at [320, 226] on icon at bounding box center [324, 224] width 9 height 9
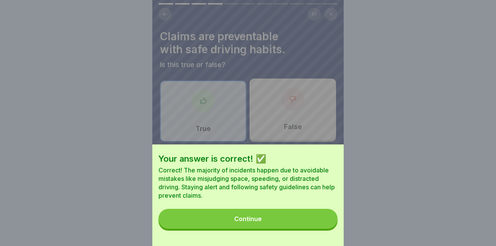
click at [274, 227] on button "Continue" at bounding box center [247, 219] width 179 height 20
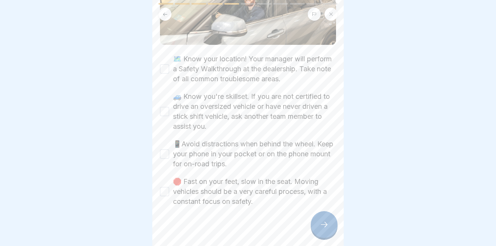
scroll to position [120, 0]
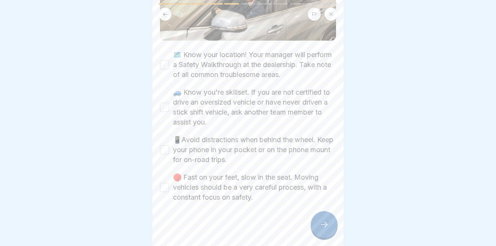
click at [164, 60] on button "🗺️ Know your location! Your manager will perform a Safety Walkthrough at the de…" at bounding box center [164, 64] width 9 height 9
click at [165, 105] on div "🚙 Know you're skillset. If you are not certified to drive an oversized vehicle …" at bounding box center [248, 107] width 176 height 40
click at [166, 103] on button "🚙 Know you're skillset. If you are not certified to drive an oversized vehicle …" at bounding box center [164, 107] width 9 height 9
click at [166, 154] on div "📱Avoid distractions when behind the wheel. Keep your phone in your pocket or on…" at bounding box center [248, 150] width 176 height 30
click at [161, 145] on button "📱Avoid distractions when behind the wheel. Keep your phone in your pocket or on…" at bounding box center [164, 149] width 9 height 9
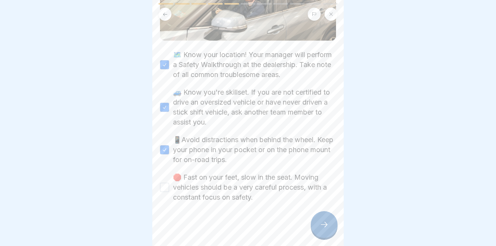
click at [166, 183] on button "🛑 Fast on your feet, slow in the seat. Moving vehicles should be a very careful…" at bounding box center [164, 187] width 9 height 9
click at [324, 221] on icon at bounding box center [324, 224] width 9 height 9
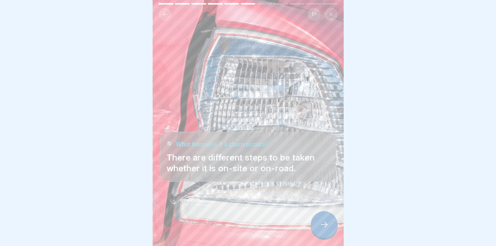
click at [317, 224] on div at bounding box center [324, 224] width 27 height 27
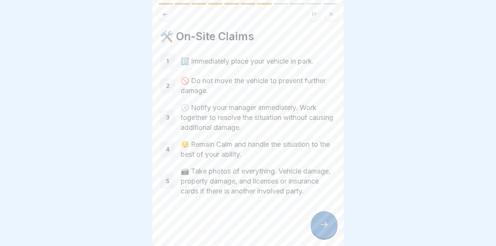
click at [331, 225] on div at bounding box center [324, 224] width 27 height 27
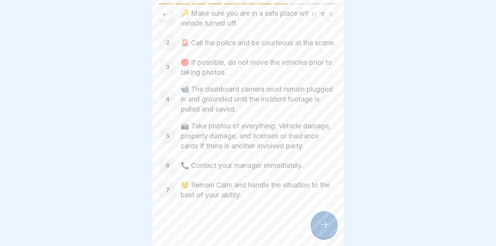
scroll to position [59, 0]
click at [326, 223] on icon at bounding box center [324, 224] width 9 height 9
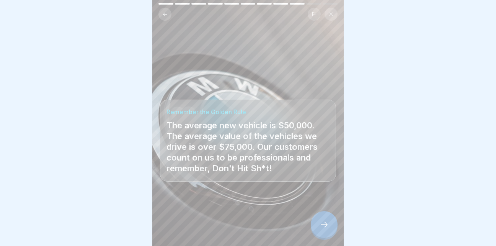
click at [327, 228] on icon at bounding box center [324, 224] width 9 height 9
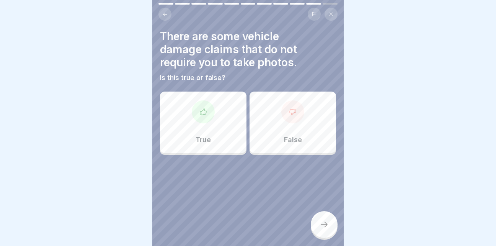
click at [280, 127] on div "False" at bounding box center [292, 121] width 86 height 61
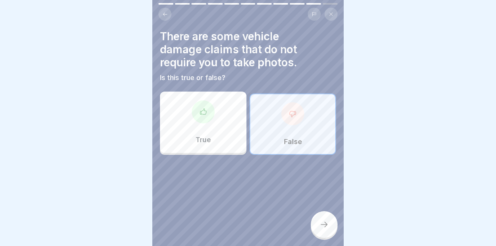
click at [327, 227] on icon at bounding box center [324, 224] width 9 height 9
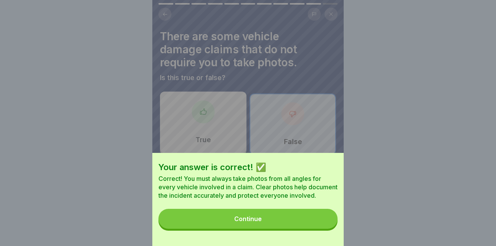
click at [280, 223] on button "Continue" at bounding box center [247, 219] width 179 height 20
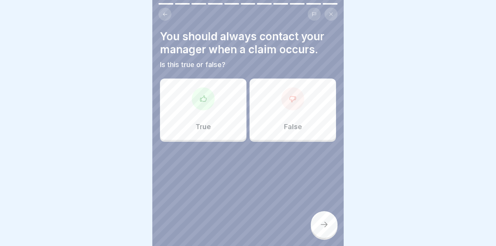
click at [209, 122] on p "True" at bounding box center [203, 126] width 15 height 8
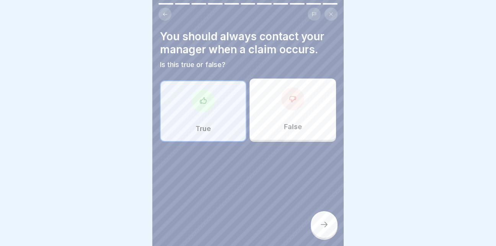
click at [324, 222] on icon at bounding box center [324, 224] width 9 height 9
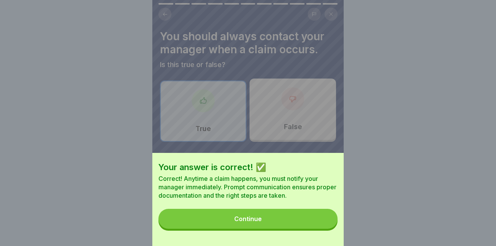
click at [295, 222] on button "Continue" at bounding box center [247, 219] width 179 height 20
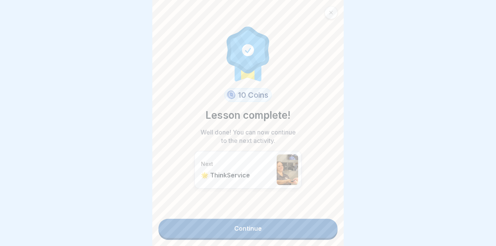
click at [279, 222] on link "Continue" at bounding box center [247, 227] width 179 height 19
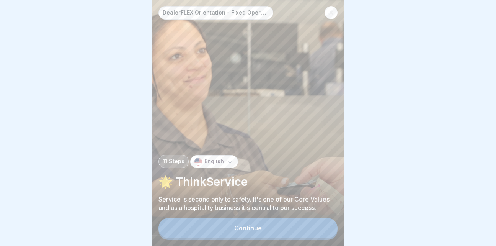
click at [271, 230] on button "Continue" at bounding box center [247, 228] width 179 height 20
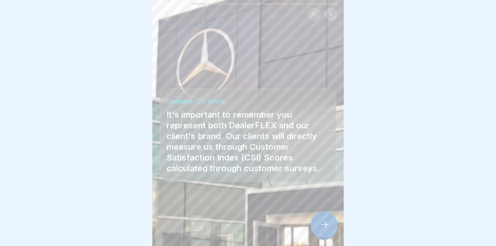
click at [327, 236] on div at bounding box center [324, 224] width 27 height 27
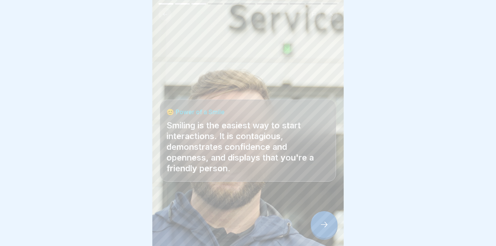
click at [327, 236] on div at bounding box center [324, 224] width 27 height 27
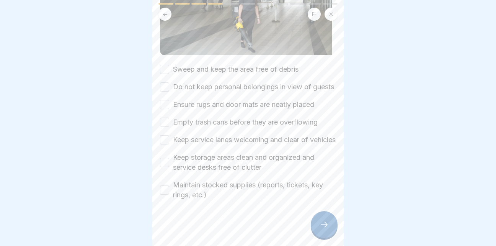
scroll to position [128, 0]
click at [164, 65] on button "Sweep and keep the area free of debris" at bounding box center [164, 69] width 9 height 9
click at [166, 82] on div "Do not keep personal belongings in view of guests" at bounding box center [247, 87] width 174 height 10
click at [166, 82] on button "Do not keep personal belongings in view of guests" at bounding box center [164, 86] width 9 height 9
click at [166, 100] on button "Ensure rugs and door mats are neatly placed" at bounding box center [164, 104] width 9 height 9
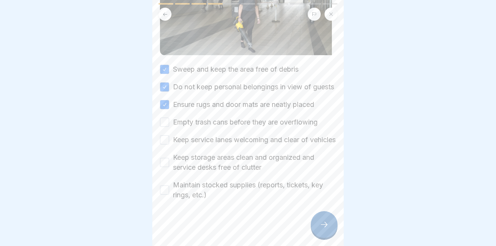
click at [163, 117] on button "Empty trash cans before they are overflowing" at bounding box center [164, 121] width 9 height 9
click at [165, 137] on button "Keep service lanes welcoming and clear of vehicles" at bounding box center [164, 139] width 9 height 9
click at [169, 163] on button "Keep storage areas clean and organized and service desks free of clutter" at bounding box center [164, 162] width 9 height 9
click at [165, 191] on button "Maintain stocked supplies (reports, tickets, key rings, etc.)" at bounding box center [164, 189] width 9 height 9
click at [329, 233] on div at bounding box center [324, 224] width 27 height 27
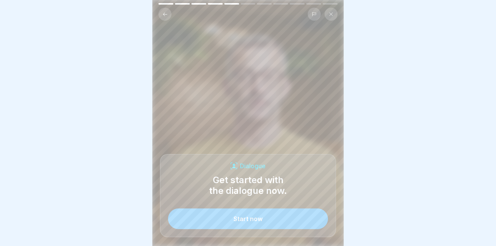
click at [249, 217] on button "Start now" at bounding box center [248, 218] width 160 height 21
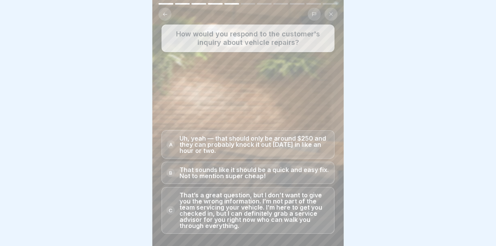
click at [259, 212] on p "That’s a great question, but I don’t want to give you the wrong information. I’…" at bounding box center [254, 210] width 150 height 37
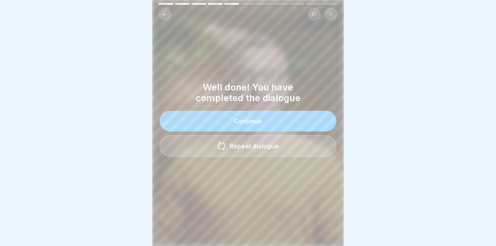
click at [248, 121] on button "Continue" at bounding box center [248, 121] width 177 height 21
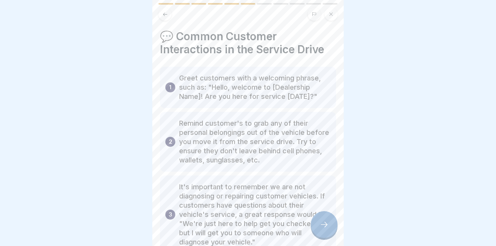
scroll to position [126, 0]
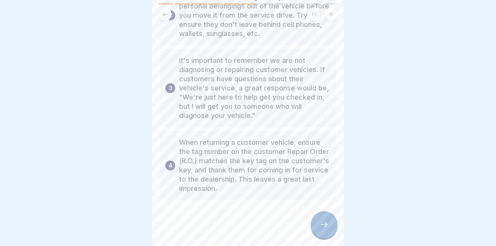
click at [323, 229] on icon at bounding box center [324, 224] width 9 height 9
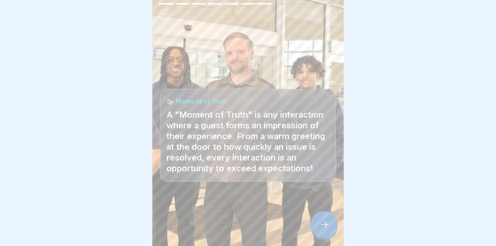
click at [320, 229] on icon at bounding box center [324, 224] width 9 height 9
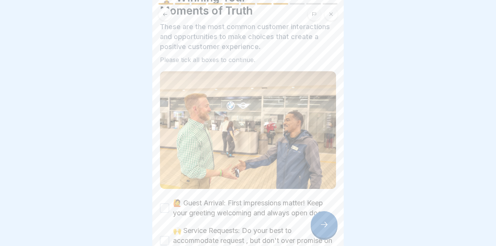
scroll to position [39, 0]
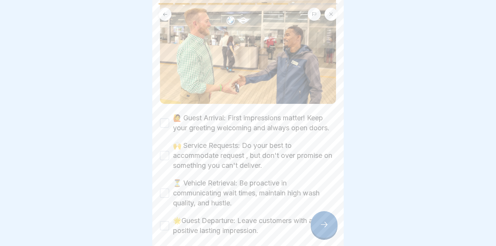
click at [283, 168] on div "🙋 Guest Arrival: First impressions matter! Keep your greeting welcoming and alw…" at bounding box center [248, 174] width 176 height 122
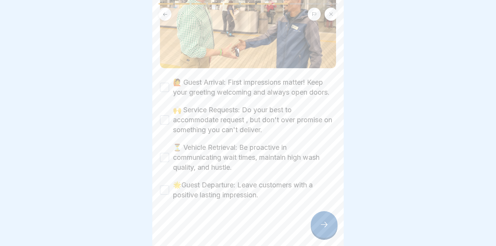
click at [167, 83] on button "🙋 Guest Arrival: First impressions matter! Keep your greeting welcoming and alw…" at bounding box center [164, 87] width 9 height 9
click at [163, 122] on button "🙌 Service Requests: Do your best to accommodate request , but don't over promis…" at bounding box center [164, 119] width 9 height 9
click at [167, 163] on div "⏳ Vehicle Retrieval: Be proactive in communicating wait times, maintain high wa…" at bounding box center [248, 157] width 176 height 30
click at [164, 156] on button "⏳ Vehicle Retrieval: Be proactive in communicating wait times, maintain high wa…" at bounding box center [164, 157] width 9 height 9
click at [167, 189] on button "🌟Guest Departure: Leave customers with a positive lasting impression." at bounding box center [164, 189] width 9 height 9
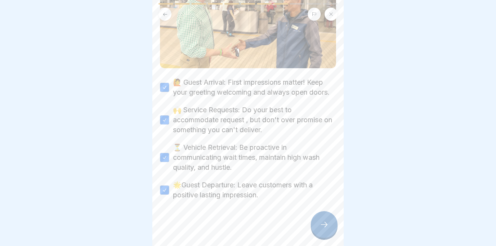
click at [329, 227] on div at bounding box center [324, 224] width 27 height 27
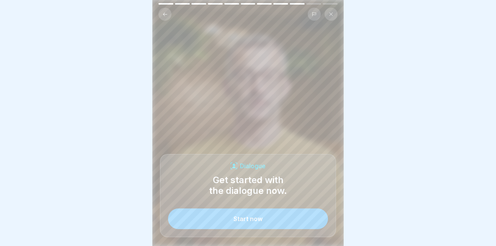
click at [278, 224] on button "Start now" at bounding box center [248, 218] width 160 height 21
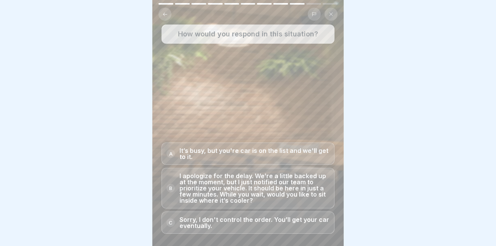
click at [216, 189] on p "I apologize for the delay. We’re a little backed up at the moment, but I just n…" at bounding box center [254, 188] width 150 height 31
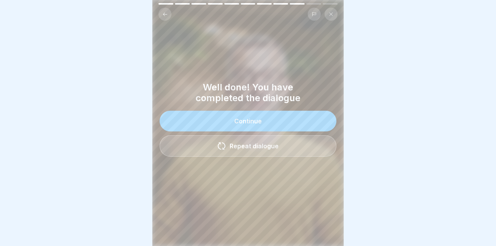
click at [285, 127] on button "Continue" at bounding box center [248, 121] width 177 height 21
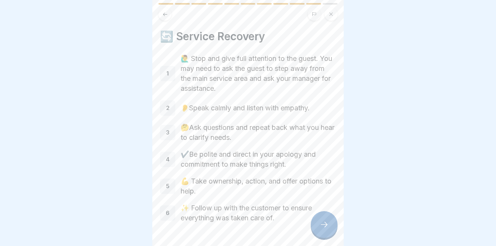
click at [326, 227] on icon at bounding box center [324, 224] width 9 height 9
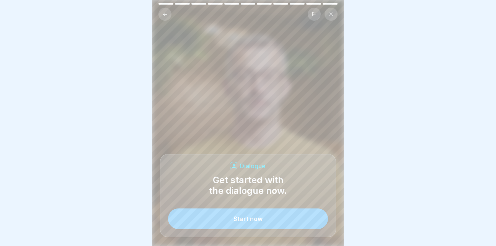
click at [238, 222] on div "Start now" at bounding box center [247, 218] width 29 height 7
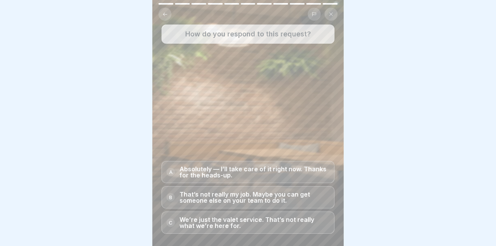
click at [232, 178] on p "Absolutely — I’ll take care of it right now. Thanks for the heads-up." at bounding box center [254, 172] width 150 height 12
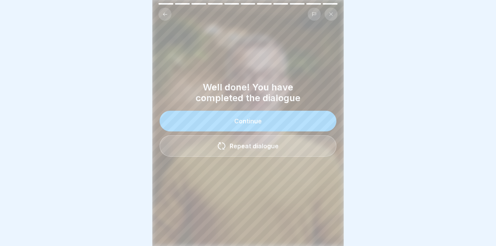
click at [258, 124] on div "Continue" at bounding box center [248, 120] width 28 height 7
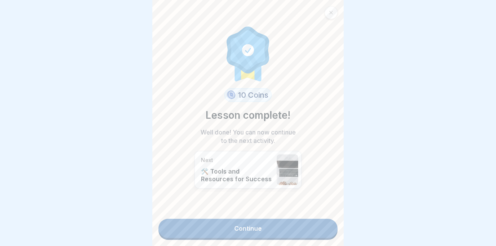
click at [246, 235] on link "Continue" at bounding box center [247, 227] width 179 height 19
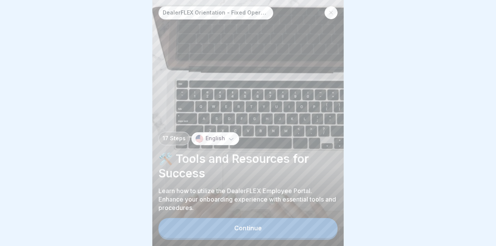
click at [259, 231] on div "Continue" at bounding box center [248, 227] width 28 height 7
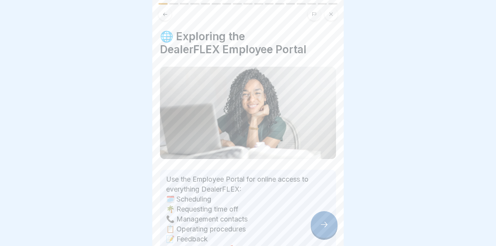
scroll to position [55, 0]
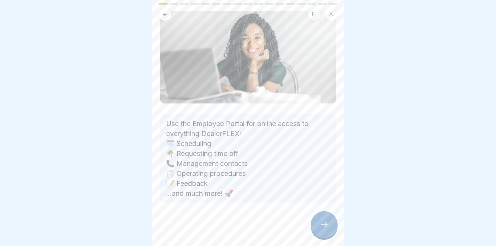
click at [322, 229] on icon at bounding box center [324, 224] width 9 height 9
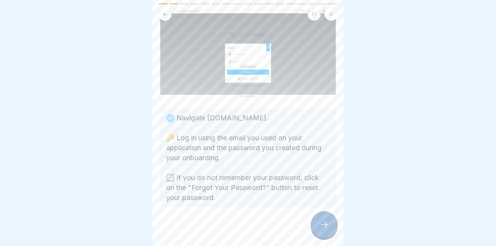
scroll to position [46, 0]
click at [326, 229] on icon at bounding box center [324, 224] width 9 height 9
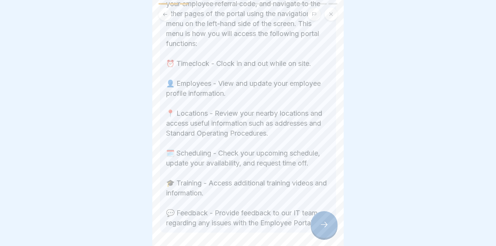
scroll to position [242, 0]
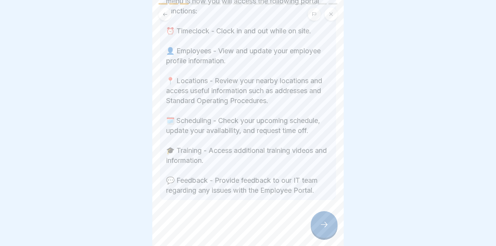
click at [326, 227] on icon at bounding box center [324, 224] width 9 height 9
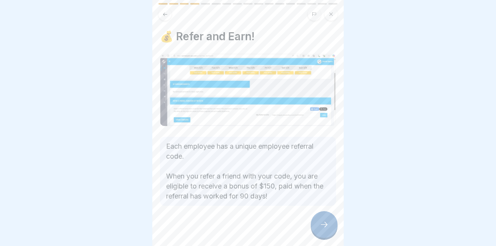
click at [323, 227] on icon at bounding box center [324, 224] width 9 height 9
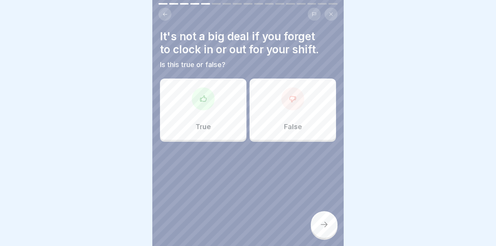
click at [274, 117] on div "False" at bounding box center [292, 108] width 86 height 61
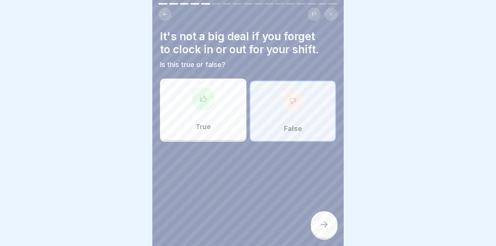
click at [326, 227] on icon at bounding box center [324, 224] width 9 height 9
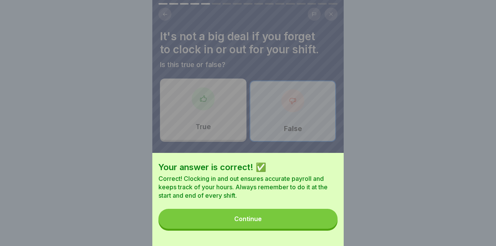
click at [306, 223] on button "Continue" at bounding box center [247, 219] width 179 height 20
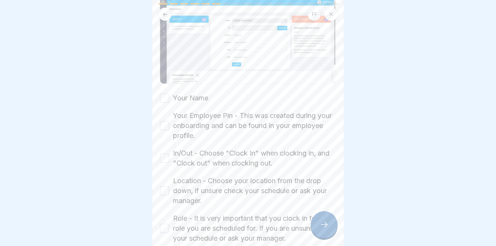
scroll to position [109, 0]
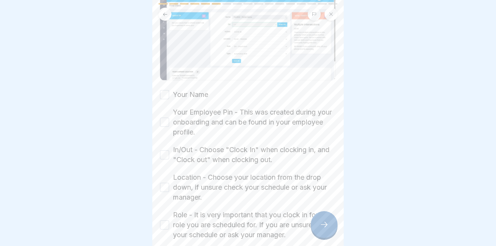
click at [165, 93] on button "Your Name" at bounding box center [164, 94] width 9 height 9
click at [163, 122] on button "Your Employee Pin - This was created during your onboarding and can be found in…" at bounding box center [164, 121] width 9 height 9
click at [163, 152] on button "In/Out - Choose "Clock In" when clocking in, and "Clock out" when clocking out." at bounding box center [164, 154] width 9 height 9
click at [164, 186] on button "Location - Choose your location from the drop down, if unsure check your schedu…" at bounding box center [164, 187] width 9 height 9
click at [165, 220] on button "Role - It is very important that you clock in for the role you are scheduled fo…" at bounding box center [164, 224] width 9 height 9
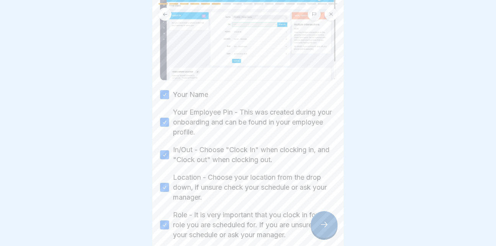
scroll to position [173, 0]
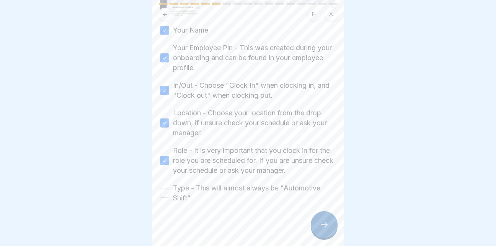
click at [166, 189] on button "Type - This will almost always be "Automotive Shift"." at bounding box center [164, 192] width 9 height 9
click at [324, 229] on icon at bounding box center [324, 224] width 9 height 9
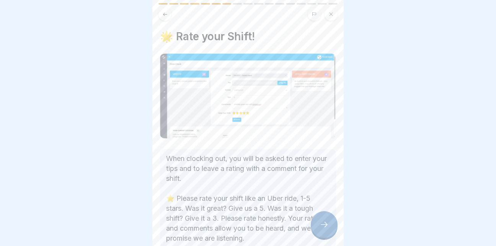
scroll to position [45, 0]
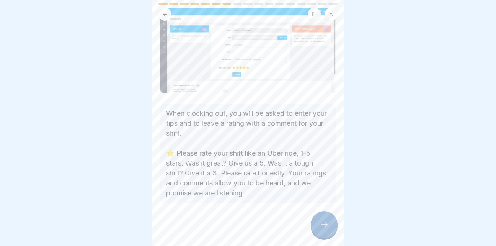
click at [323, 226] on div at bounding box center [324, 224] width 27 height 27
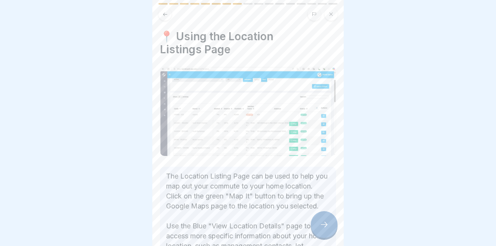
scroll to position [72, 0]
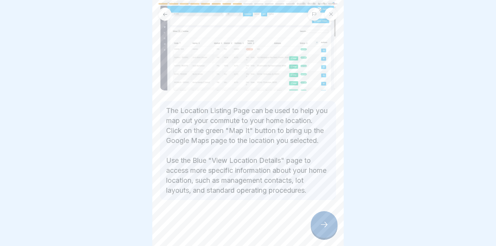
click at [323, 229] on icon at bounding box center [324, 224] width 9 height 9
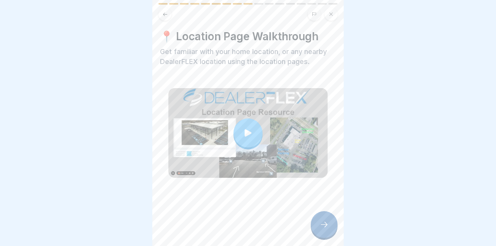
click at [254, 128] on div at bounding box center [247, 132] width 29 height 29
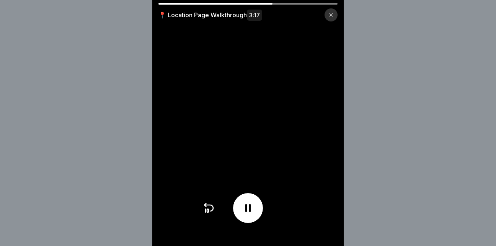
click at [254, 212] on icon at bounding box center [248, 208] width 12 height 12
click at [252, 212] on icon at bounding box center [248, 208] width 8 height 8
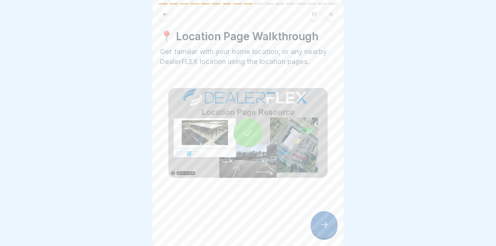
click at [320, 229] on icon at bounding box center [324, 224] width 9 height 9
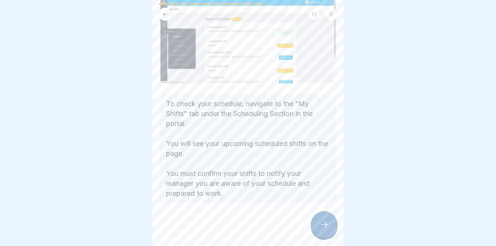
click at [324, 223] on div at bounding box center [324, 224] width 27 height 27
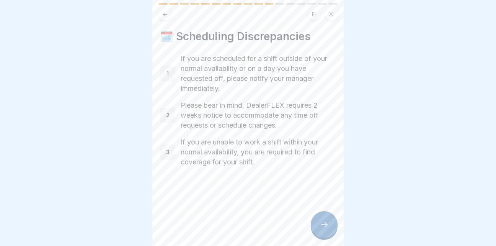
click at [325, 229] on icon at bounding box center [324, 224] width 9 height 9
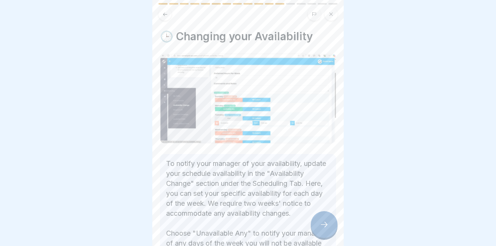
click at [325, 229] on icon at bounding box center [324, 224] width 9 height 9
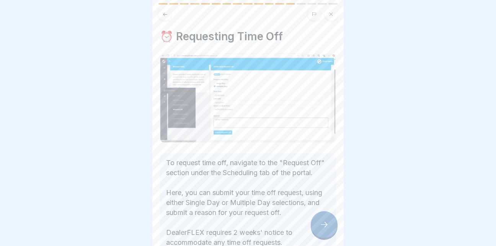
click at [326, 228] on icon at bounding box center [324, 224] width 9 height 9
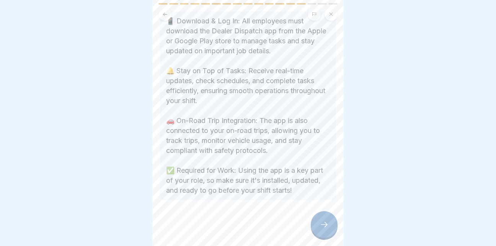
scroll to position [6, 0]
click at [324, 225] on icon at bounding box center [324, 224] width 9 height 9
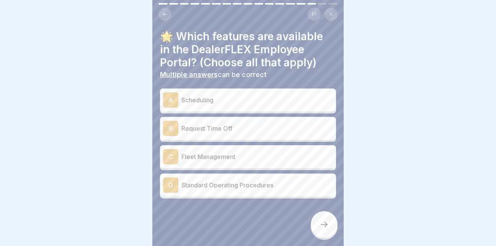
click at [207, 96] on p "Scheduling" at bounding box center [257, 99] width 152 height 9
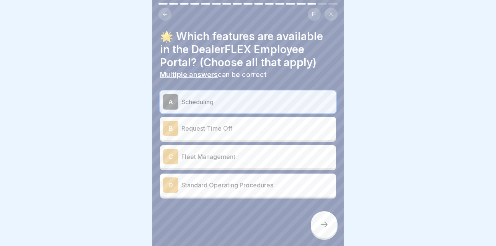
click at [209, 121] on div "B Request Time Off" at bounding box center [248, 128] width 170 height 15
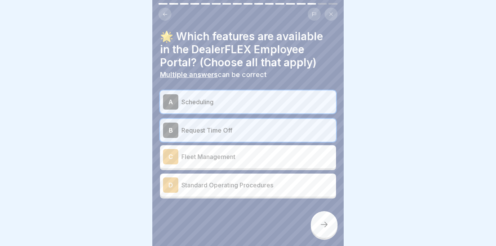
click at [226, 152] on p "Fleet Management" at bounding box center [257, 156] width 152 height 9
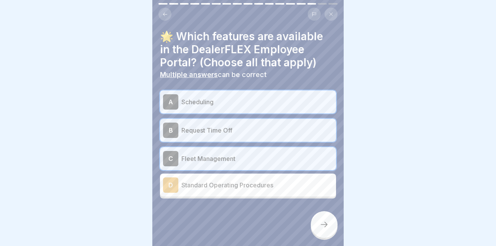
click at [257, 177] on div "D Standard Operating Procedures" at bounding box center [248, 184] width 170 height 15
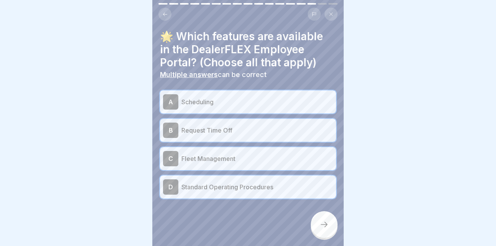
click at [323, 227] on icon at bounding box center [324, 224] width 9 height 9
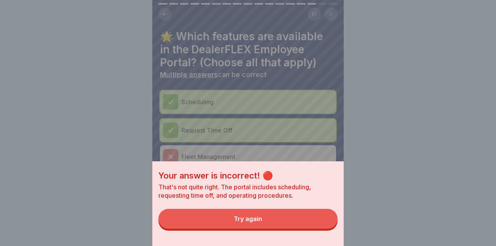
click at [289, 223] on button "Try again" at bounding box center [247, 219] width 179 height 20
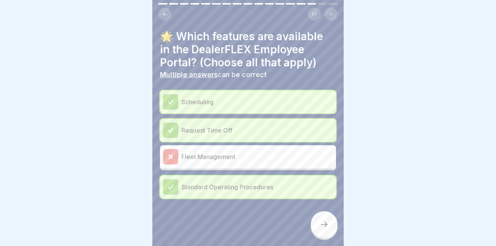
click at [324, 226] on icon at bounding box center [324, 224] width 9 height 9
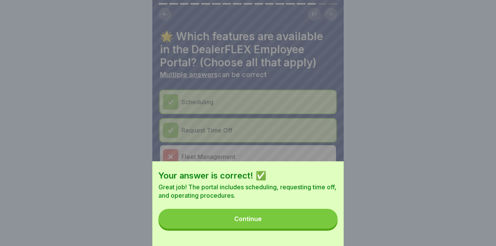
click at [304, 224] on button "Continue" at bounding box center [247, 219] width 179 height 20
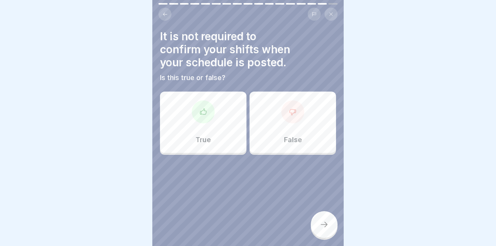
click at [272, 118] on div "False" at bounding box center [292, 121] width 86 height 61
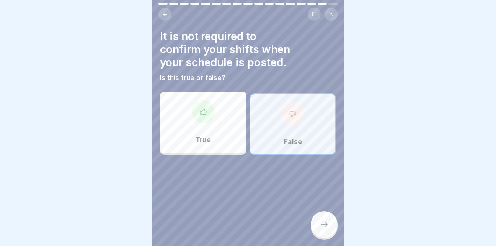
click at [324, 223] on icon at bounding box center [324, 224] width 9 height 9
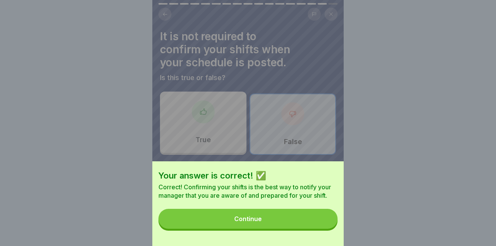
click at [280, 225] on button "Continue" at bounding box center [247, 219] width 179 height 20
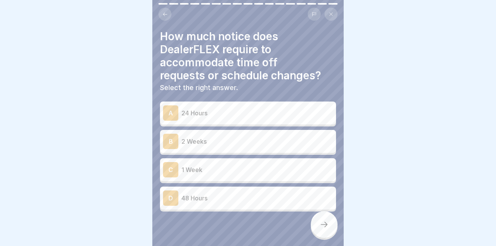
click at [203, 143] on div "B 2 Weeks" at bounding box center [248, 141] width 176 height 23
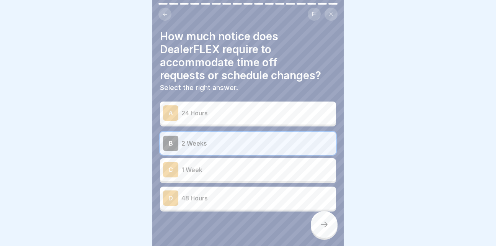
click at [328, 225] on icon at bounding box center [324, 224] width 9 height 9
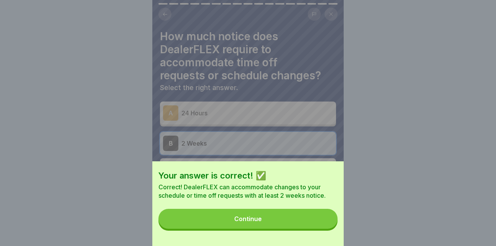
click at [280, 225] on button "Continue" at bounding box center [247, 219] width 179 height 20
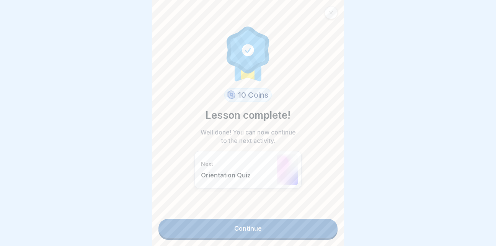
click at [271, 222] on link "Continue" at bounding box center [247, 227] width 179 height 19
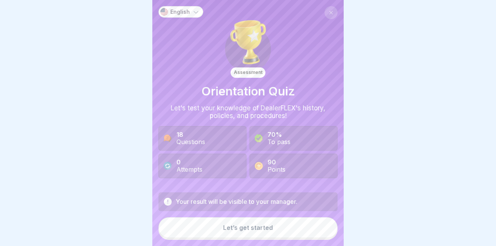
scroll to position [6, 0]
click at [241, 227] on div "Let’s get started" at bounding box center [248, 227] width 50 height 7
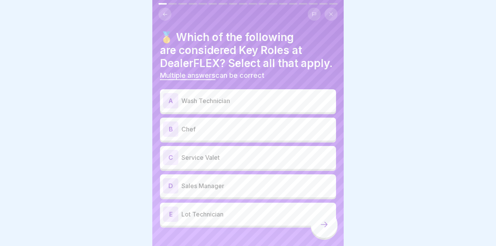
click at [232, 105] on p "Wash Technician" at bounding box center [257, 100] width 152 height 9
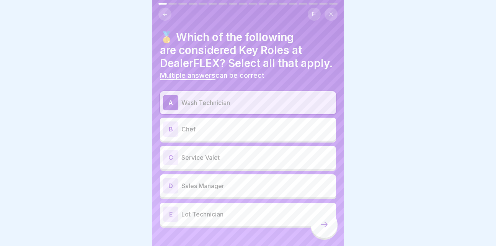
click at [212, 162] on p "Service Valet" at bounding box center [257, 157] width 152 height 9
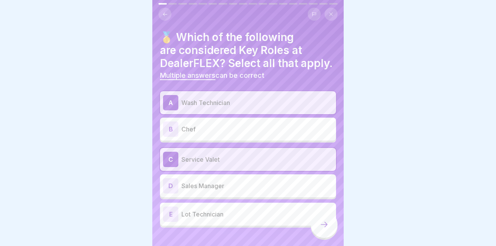
click at [215, 190] on p "Sales Manager" at bounding box center [257, 185] width 152 height 9
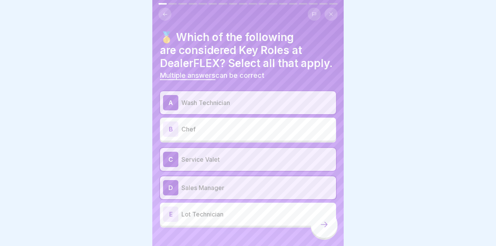
click at [218, 218] on p "Lot Technician" at bounding box center [257, 213] width 152 height 9
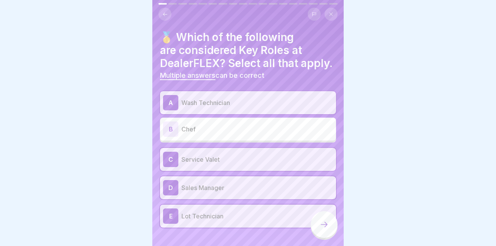
scroll to position [25, 0]
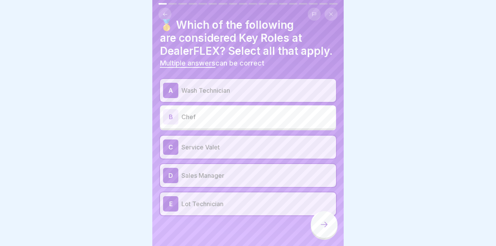
click at [327, 226] on icon at bounding box center [324, 224] width 9 height 9
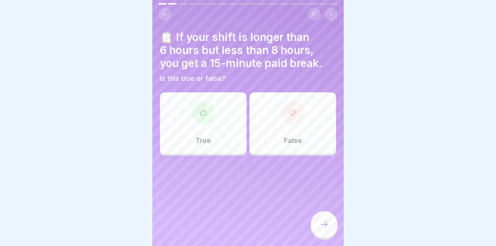
click at [212, 111] on div at bounding box center [203, 112] width 23 height 23
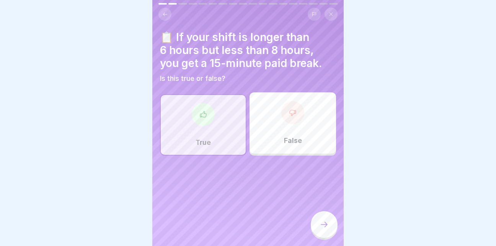
click at [326, 227] on icon at bounding box center [324, 224] width 9 height 9
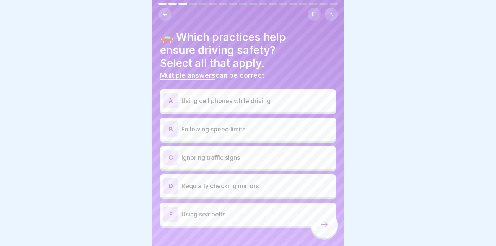
click at [243, 124] on p "Following speed limits" at bounding box center [257, 128] width 152 height 9
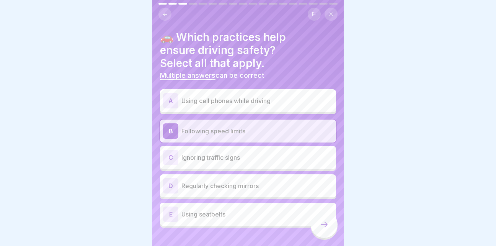
click at [243, 181] on p "Regularly checking mirrors" at bounding box center [257, 185] width 152 height 9
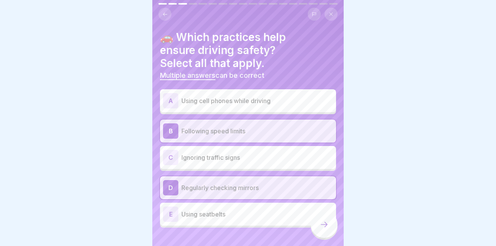
click at [221, 209] on p "Using seatbelts" at bounding box center [257, 213] width 152 height 9
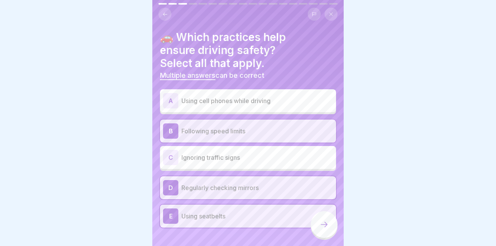
click at [324, 223] on icon at bounding box center [324, 224] width 9 height 9
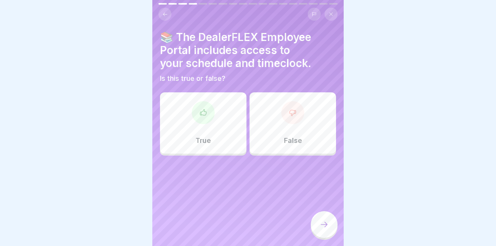
click at [214, 119] on div "True" at bounding box center [203, 122] width 86 height 61
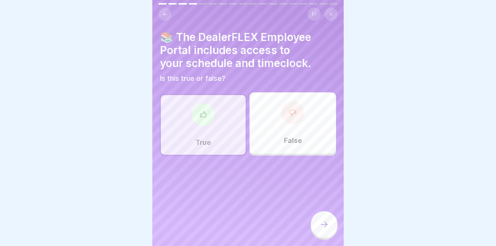
click at [328, 219] on div at bounding box center [324, 224] width 27 height 27
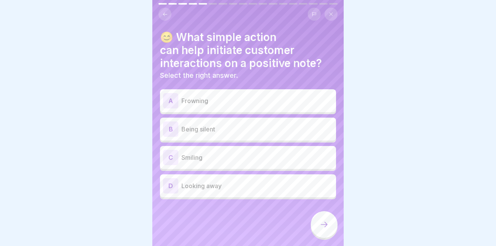
click at [225, 156] on div "C Smiling" at bounding box center [248, 157] width 170 height 15
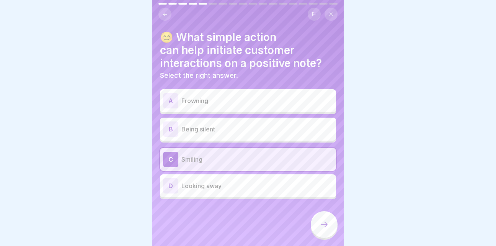
click at [325, 227] on icon at bounding box center [324, 224] width 9 height 9
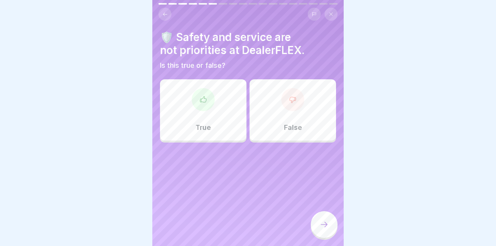
click at [289, 117] on div "False" at bounding box center [292, 109] width 86 height 61
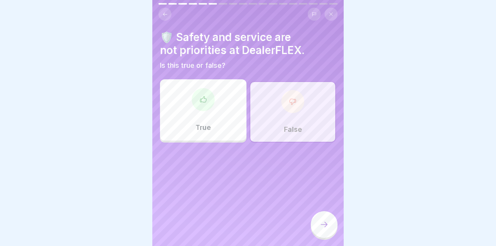
click at [324, 222] on icon at bounding box center [324, 224] width 9 height 9
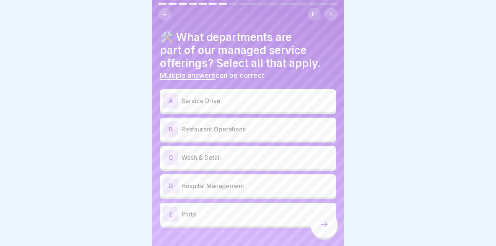
click at [226, 96] on p "Service Drive" at bounding box center [257, 100] width 152 height 9
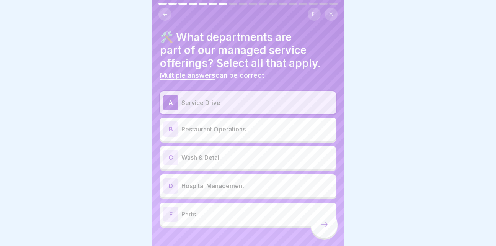
click at [212, 153] on p "Wash & Detail" at bounding box center [257, 157] width 152 height 9
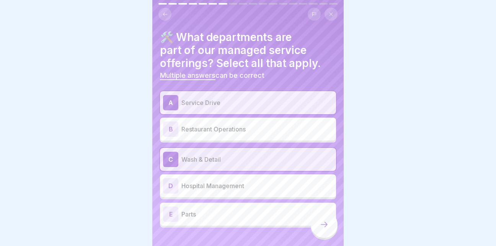
click at [212, 213] on div "E Parts" at bounding box center [248, 213] width 170 height 15
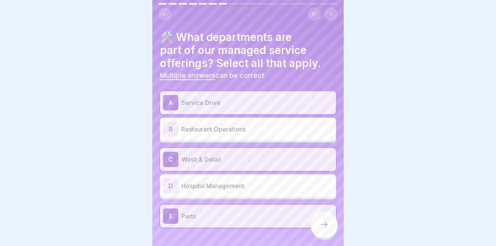
click at [320, 224] on icon at bounding box center [324, 224] width 9 height 9
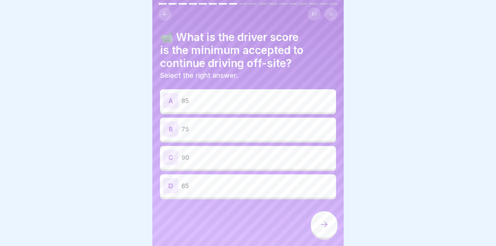
click at [212, 96] on p "85" at bounding box center [257, 100] width 152 height 9
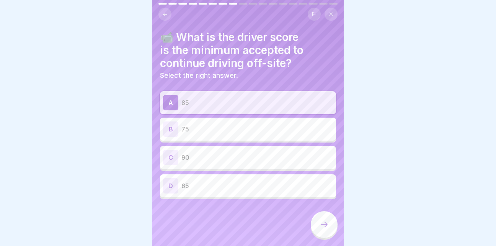
click at [328, 222] on icon at bounding box center [324, 224] width 9 height 9
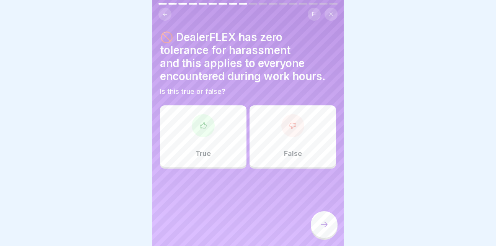
click at [210, 123] on div at bounding box center [203, 125] width 23 height 23
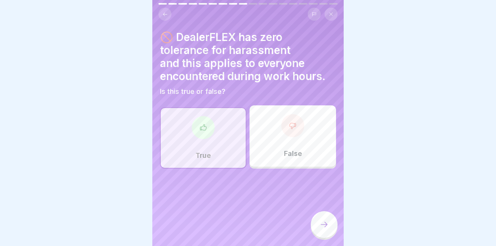
click at [321, 220] on div at bounding box center [324, 224] width 27 height 27
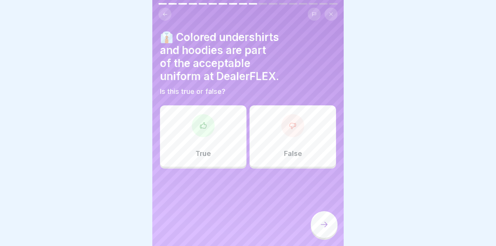
click at [289, 122] on icon at bounding box center [293, 126] width 8 height 8
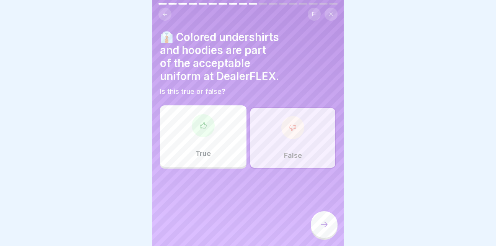
click at [329, 222] on div at bounding box center [324, 224] width 27 height 27
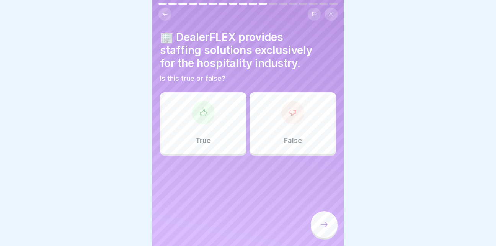
click at [211, 118] on div "True" at bounding box center [203, 122] width 86 height 61
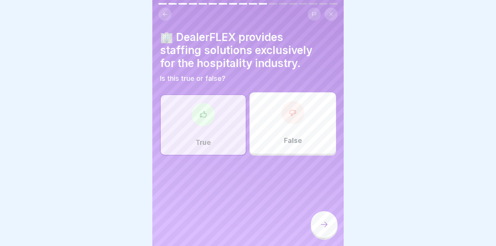
click at [322, 226] on icon at bounding box center [324, 224] width 9 height 9
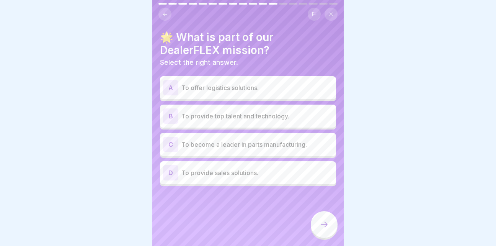
click at [251, 83] on p "To offer logistics solutions." at bounding box center [257, 87] width 152 height 9
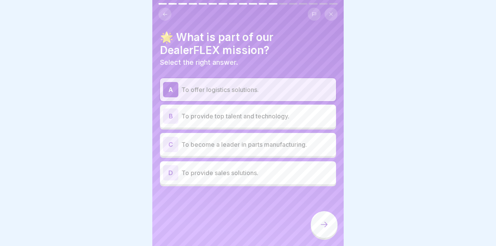
click at [239, 114] on p "To provide top talent and technology." at bounding box center [257, 115] width 152 height 9
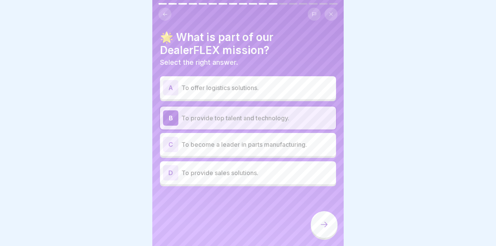
click at [238, 83] on p "To offer logistics solutions." at bounding box center [257, 87] width 152 height 9
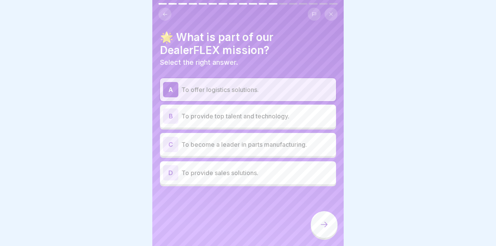
click at [323, 226] on icon at bounding box center [324, 224] width 9 height 9
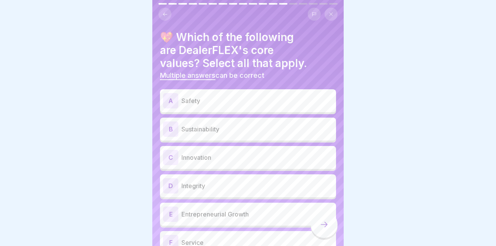
scroll to position [41, 0]
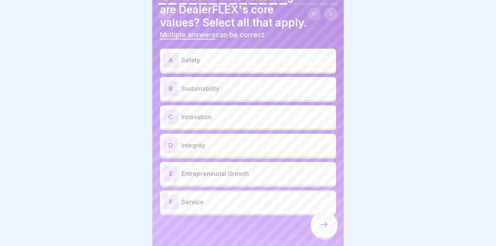
click at [200, 55] on p "Safety" at bounding box center [257, 59] width 152 height 9
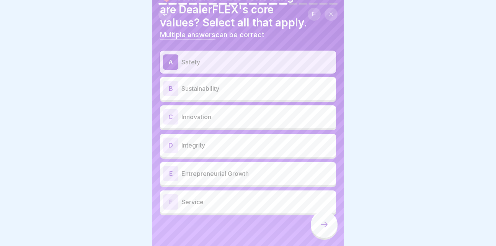
click at [209, 140] on p "Integrity" at bounding box center [257, 144] width 152 height 9
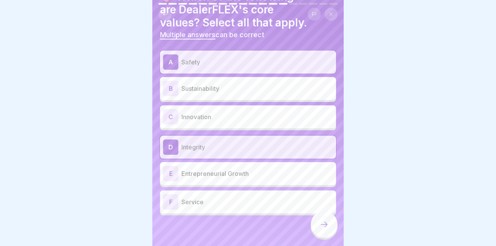
click at [205, 203] on div "F Service" at bounding box center [248, 201] width 170 height 15
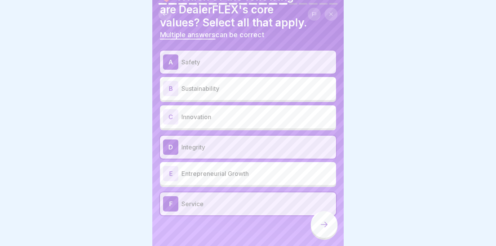
click at [201, 169] on p "Entrepreneurial Growth" at bounding box center [257, 173] width 152 height 9
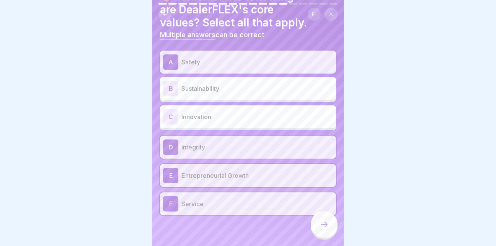
click at [323, 220] on icon at bounding box center [324, 224] width 9 height 9
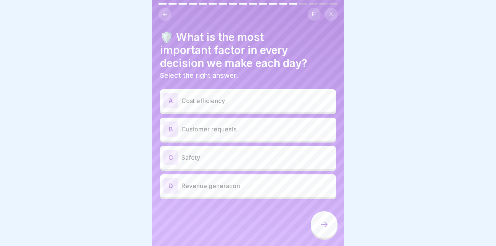
click at [226, 154] on p "Safety" at bounding box center [257, 157] width 152 height 9
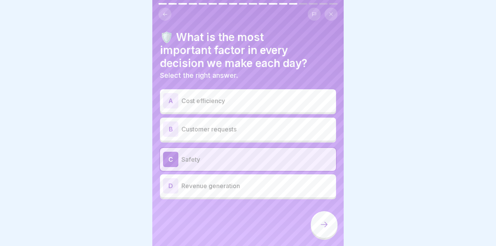
click at [208, 124] on p "Customer requests" at bounding box center [257, 128] width 152 height 9
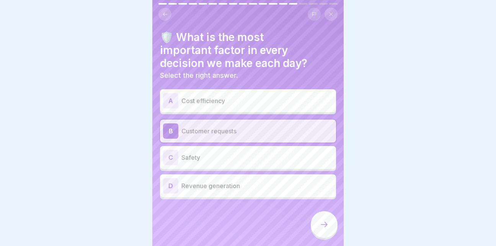
click at [218, 157] on div "C Safety" at bounding box center [248, 157] width 170 height 15
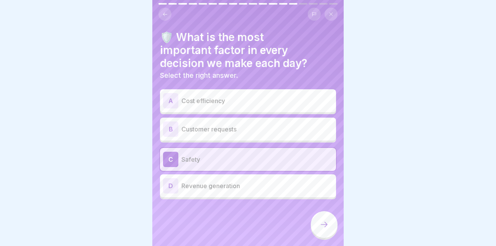
click at [324, 222] on icon at bounding box center [324, 224] width 9 height 9
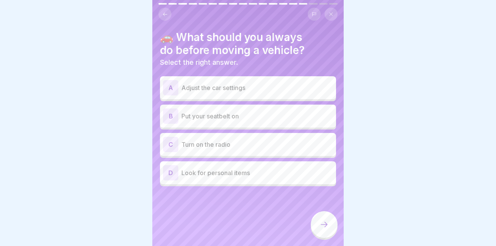
click at [236, 117] on div "B Put your seatbelt on" at bounding box center [248, 115] width 170 height 15
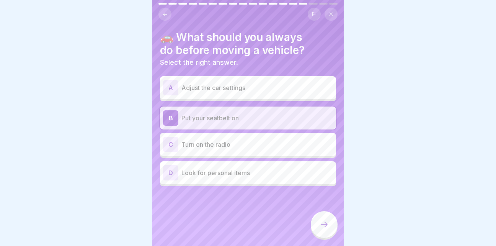
click at [320, 228] on icon at bounding box center [324, 224] width 9 height 9
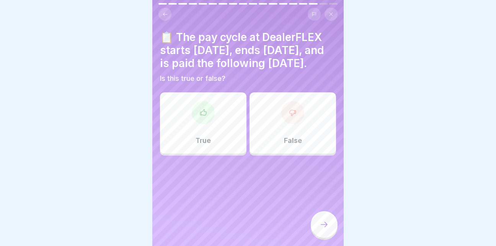
click at [216, 124] on div "True" at bounding box center [203, 122] width 86 height 61
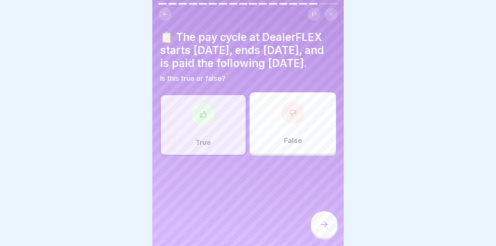
click at [325, 224] on icon at bounding box center [324, 224] width 9 height 9
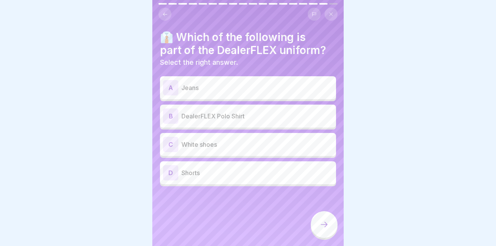
click at [218, 111] on p "DealerFLEX Polo Shirt" at bounding box center [257, 115] width 152 height 9
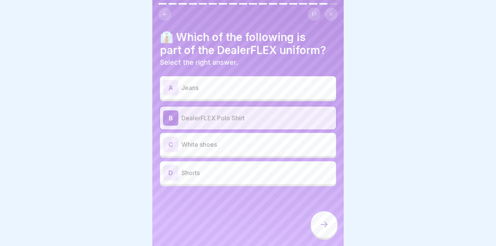
click at [329, 230] on div at bounding box center [324, 224] width 27 height 27
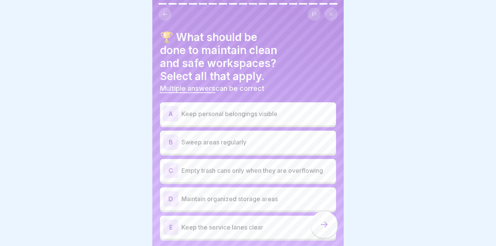
scroll to position [25, 0]
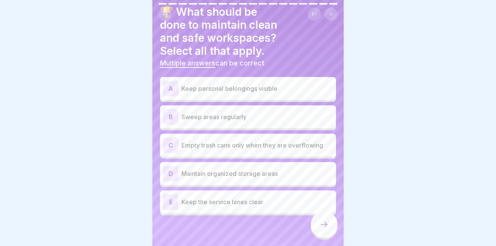
click at [238, 115] on p "Sweep areas regularly" at bounding box center [257, 116] width 152 height 9
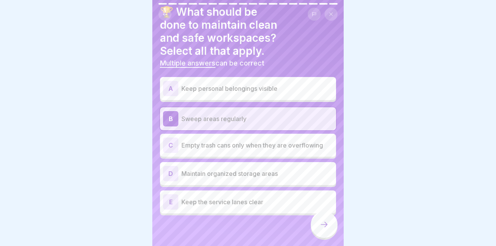
click at [228, 141] on p "Empty trash cans only when they are overflowing" at bounding box center [257, 144] width 152 height 9
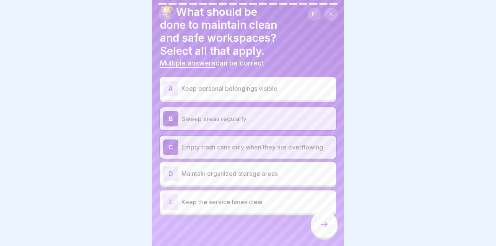
click at [289, 142] on p "Empty trash cans only when they are overflowing" at bounding box center [257, 146] width 152 height 9
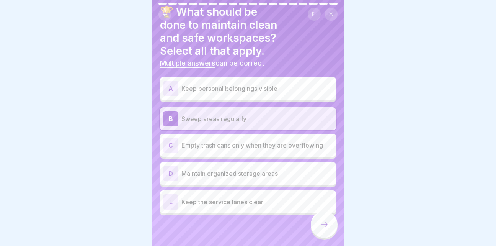
click at [245, 169] on p "Maintain organized storage areas" at bounding box center [257, 173] width 152 height 9
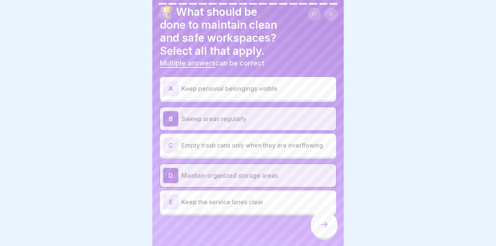
click at [237, 198] on p "Keep the service lanes clear" at bounding box center [257, 201] width 152 height 9
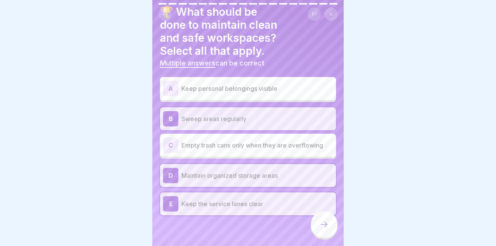
click at [326, 230] on div at bounding box center [324, 224] width 27 height 27
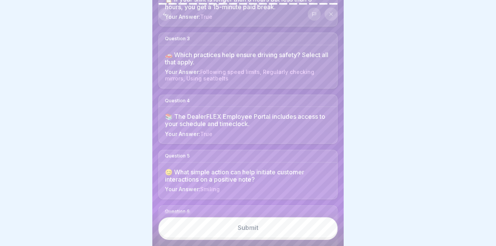
scroll to position [166, 0]
click at [255, 222] on button "Submit" at bounding box center [247, 227] width 179 height 21
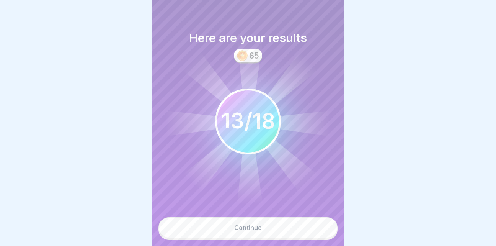
click at [267, 227] on button "Continue" at bounding box center [247, 227] width 179 height 21
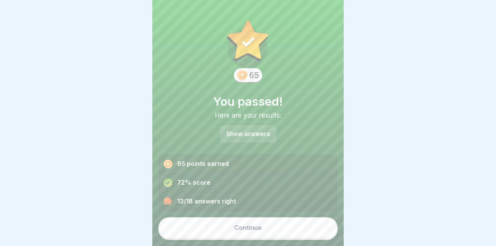
click at [247, 227] on div "Continue" at bounding box center [248, 227] width 28 height 7
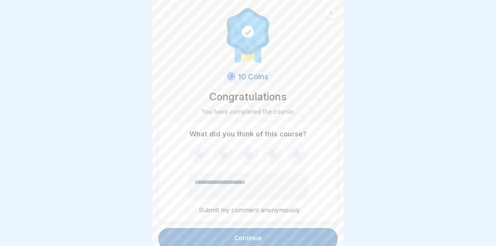
click at [297, 150] on icon at bounding box center [297, 155] width 20 height 20
click at [191, 206] on button "Submit my comment anonymously" at bounding box center [192, 209] width 7 height 7
click at [251, 234] on div "Continue" at bounding box center [248, 237] width 28 height 7
